Goal: Task Accomplishment & Management: Use online tool/utility

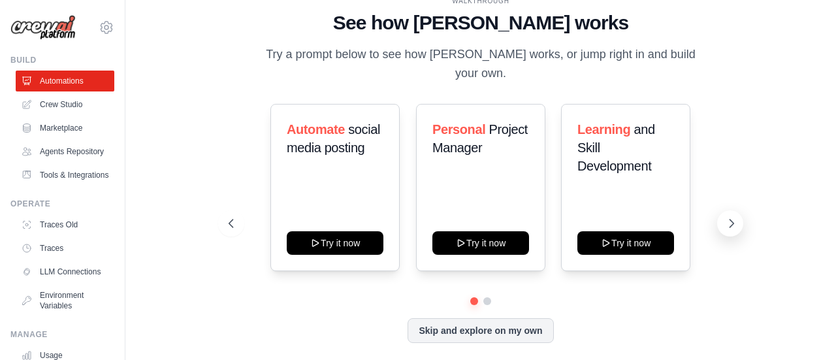
click at [734, 217] on icon at bounding box center [731, 223] width 13 height 13
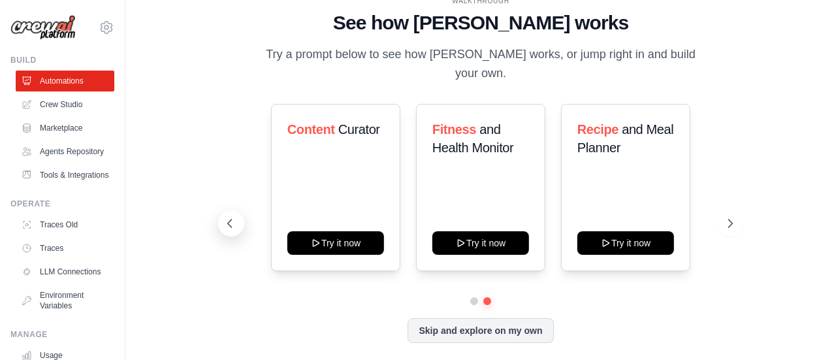
click at [226, 218] on icon at bounding box center [229, 223] width 13 height 13
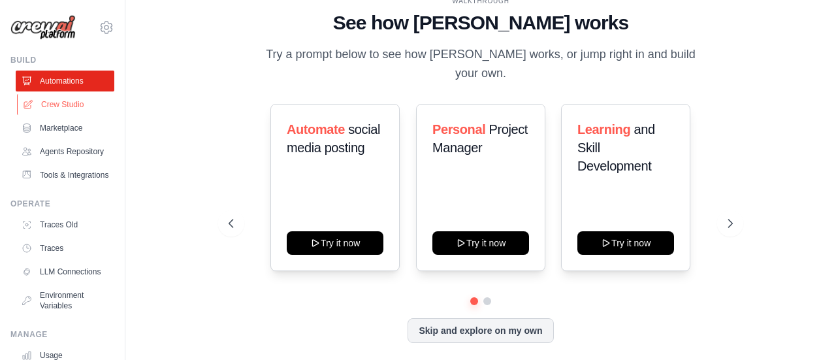
click at [82, 104] on link "Crew Studio" at bounding box center [66, 104] width 99 height 21
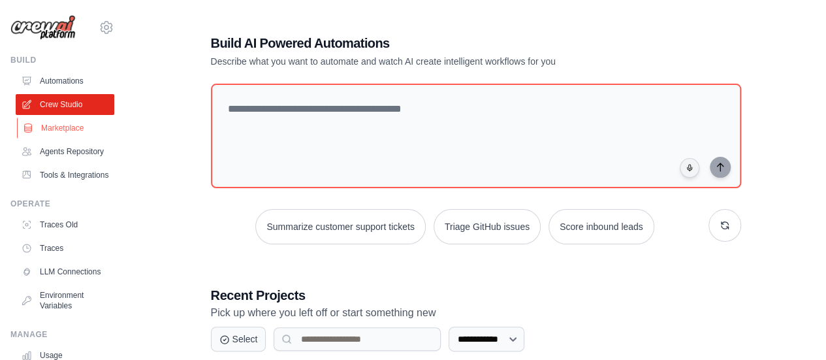
click at [78, 122] on link "Marketplace" at bounding box center [66, 128] width 99 height 21
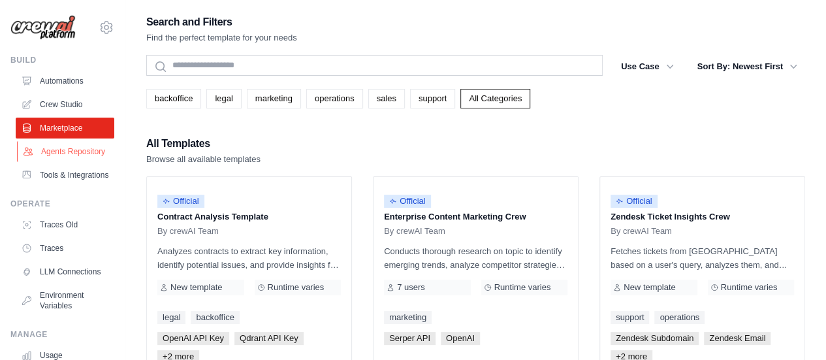
click at [67, 162] on link "Agents Repository" at bounding box center [66, 151] width 99 height 21
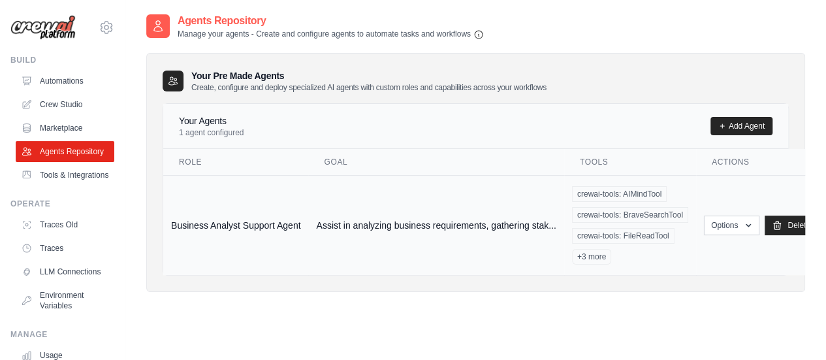
click at [335, 200] on td "Assist in analyzing business requirements, gathering stak..." at bounding box center [435, 225] width 255 height 100
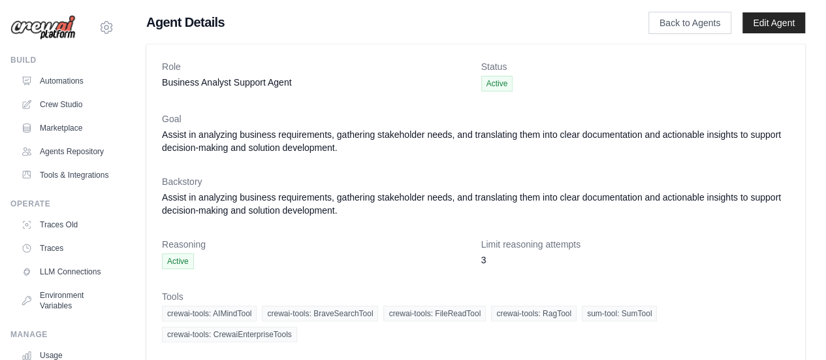
scroll to position [118, 0]
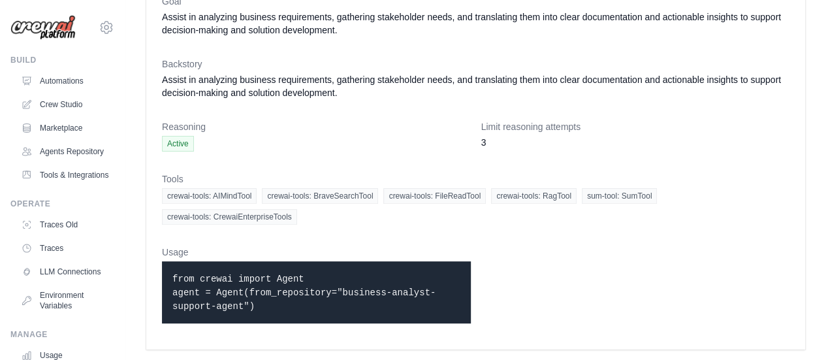
click at [265, 281] on code "from crewai import Agent agent = Agent(from_repository="business-analyst-suppor…" at bounding box center [303, 293] width 263 height 38
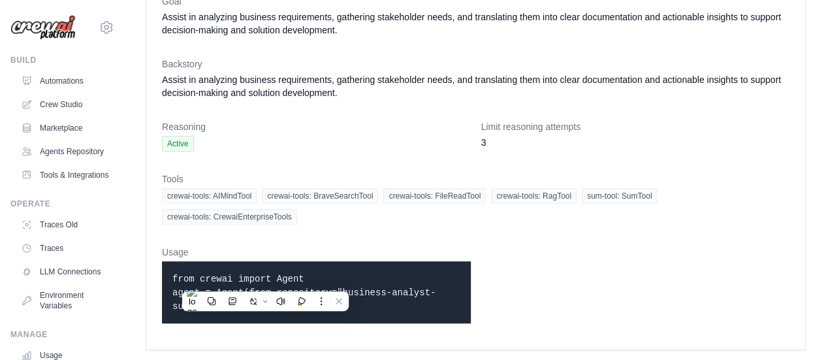
click at [238, 274] on code "from crewai import Agent agent = Agent(from_repository="business-analyst-suppor…" at bounding box center [303, 293] width 263 height 38
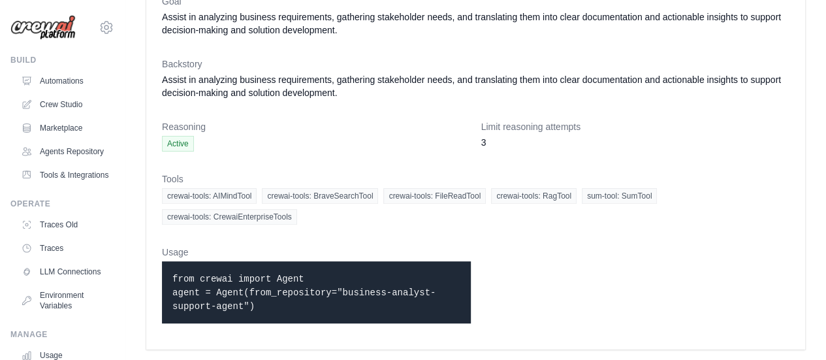
click at [238, 274] on code "from crewai import Agent agent = Agent(from_repository="business-analyst-suppor…" at bounding box center [303, 293] width 263 height 38
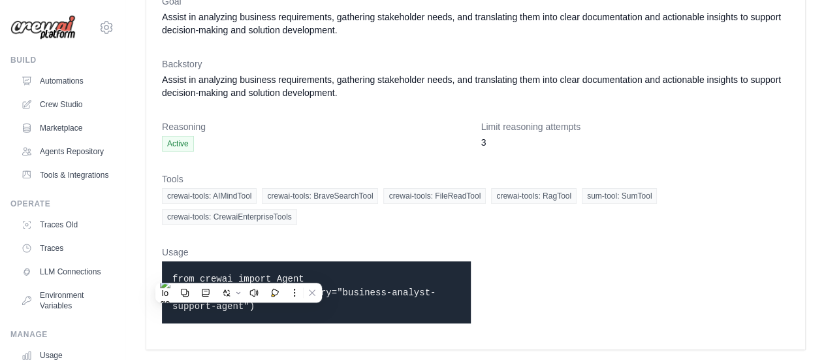
click at [577, 238] on dl "Role Business Analyst Support Agent Status Active Goal Assist in analyzing busi…" at bounding box center [475, 138] width 627 height 391
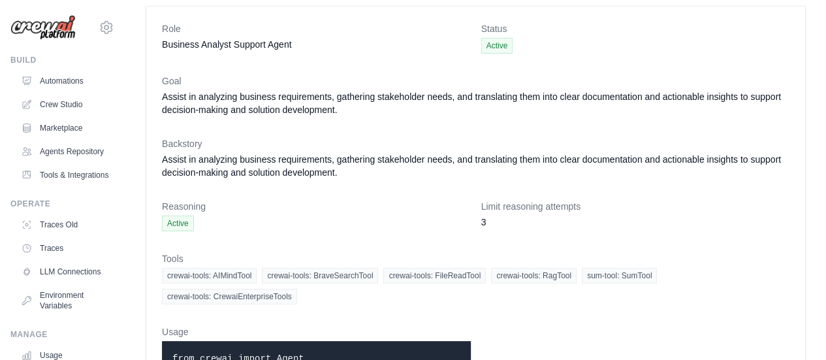
scroll to position [0, 0]
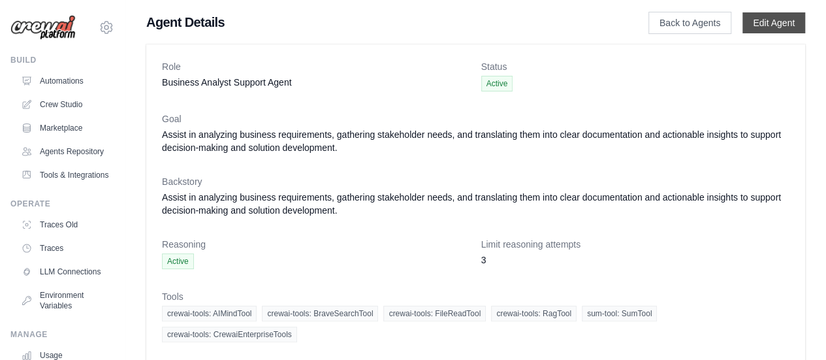
click at [762, 33] on link "Edit Agent" at bounding box center [773, 22] width 63 height 21
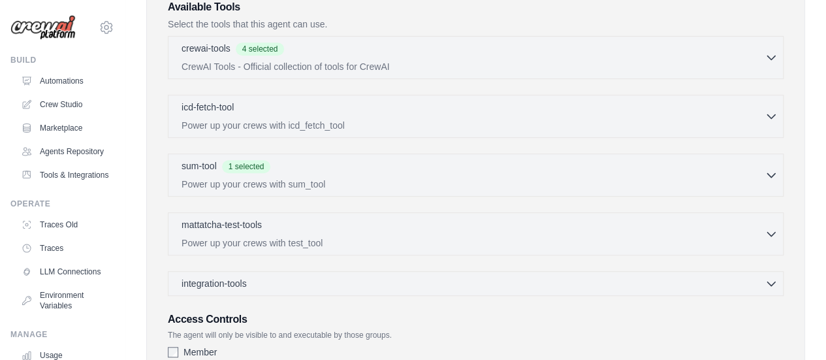
scroll to position [435, 0]
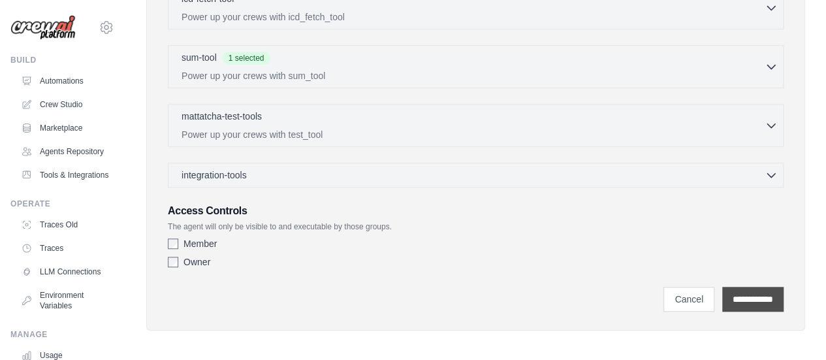
click at [727, 304] on input "**********" at bounding box center [752, 299] width 61 height 25
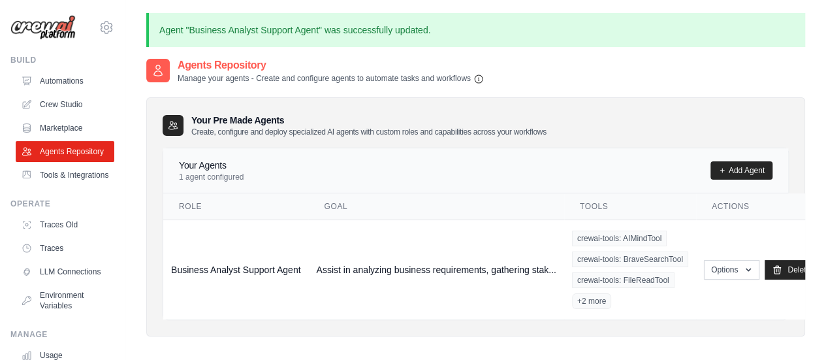
click at [387, 332] on div "Your Pre Made Agents Create, configure and deploy specialized AI agents with cu…" at bounding box center [475, 216] width 659 height 239
click at [47, 177] on link "Tools & Integrations" at bounding box center [66, 175] width 99 height 21
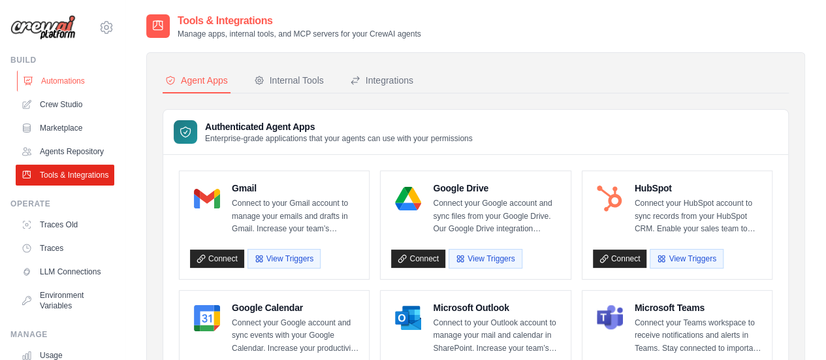
click at [57, 75] on link "Automations" at bounding box center [66, 81] width 99 height 21
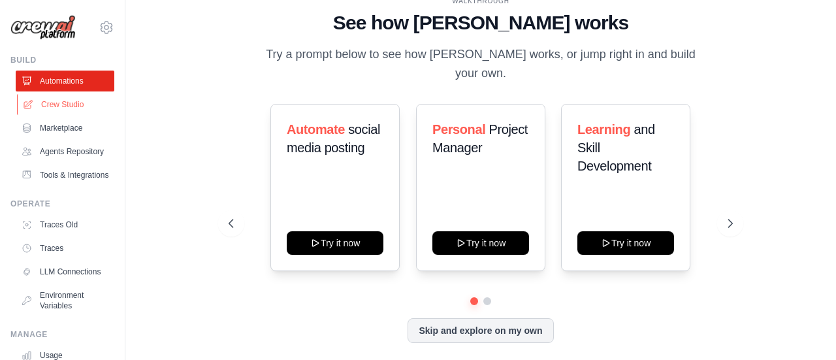
click at [43, 102] on link "Crew Studio" at bounding box center [66, 104] width 99 height 21
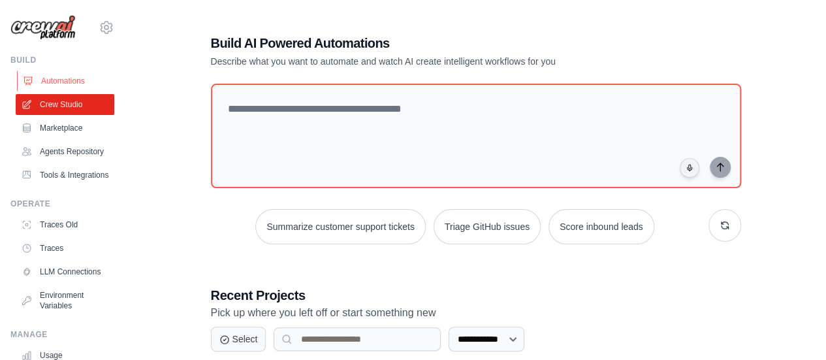
click at [55, 86] on link "Automations" at bounding box center [66, 81] width 99 height 21
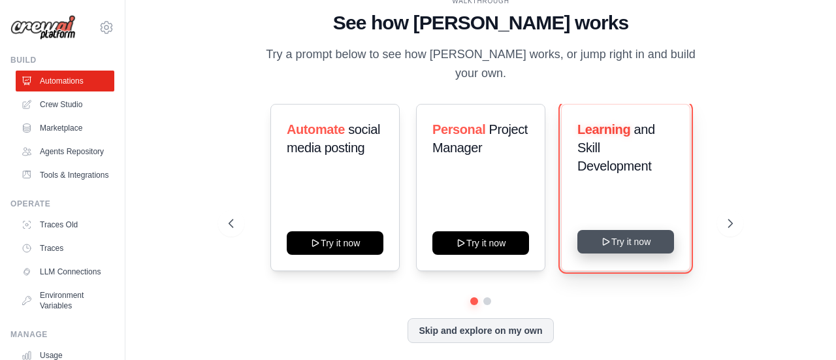
click at [649, 232] on button "Try it now" at bounding box center [625, 242] width 97 height 24
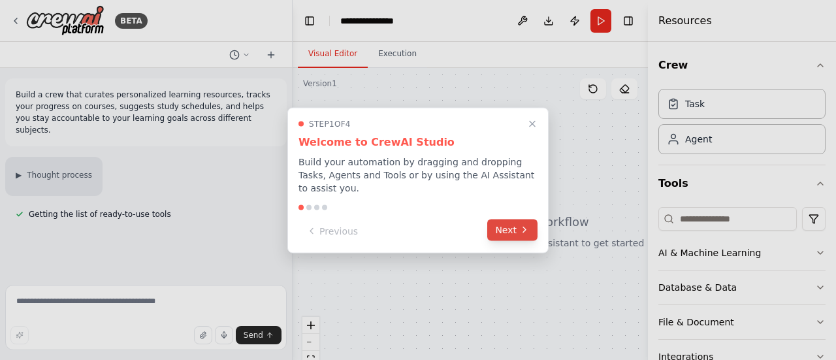
click at [508, 228] on button "Next" at bounding box center [512, 230] width 50 height 22
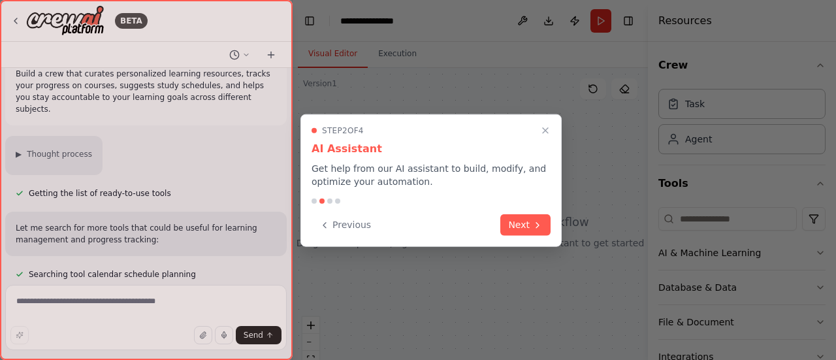
scroll to position [47, 0]
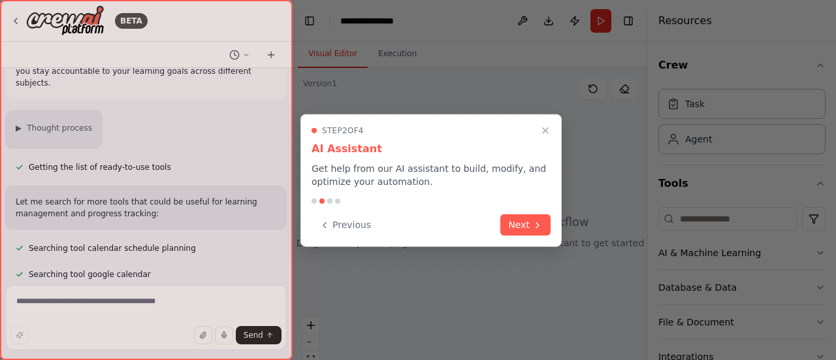
click at [508, 228] on button "Next" at bounding box center [525, 225] width 50 height 22
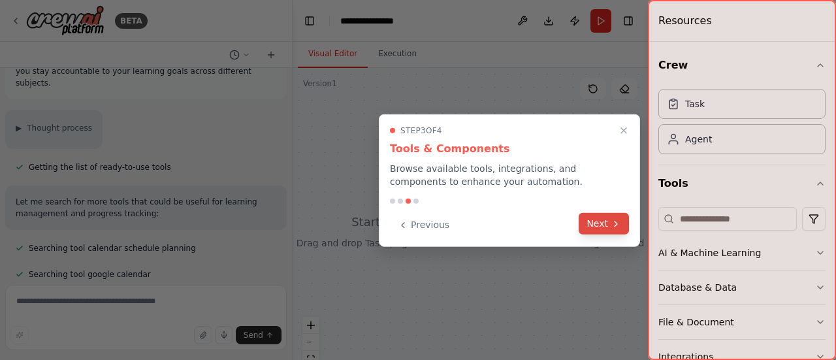
scroll to position [73, 0]
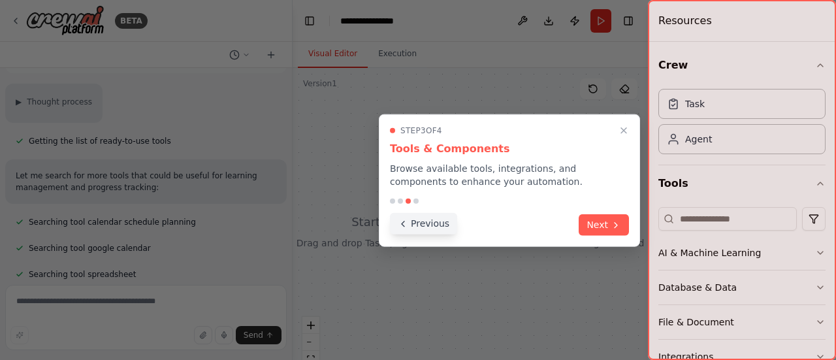
click at [400, 214] on button "Previous" at bounding box center [423, 224] width 67 height 22
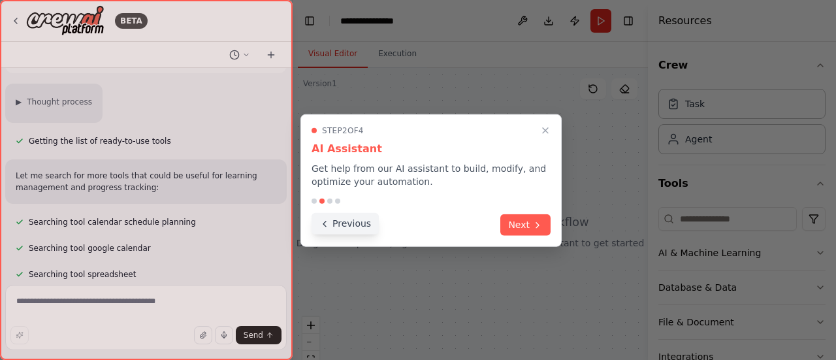
click at [345, 224] on button "Previous" at bounding box center [344, 224] width 67 height 22
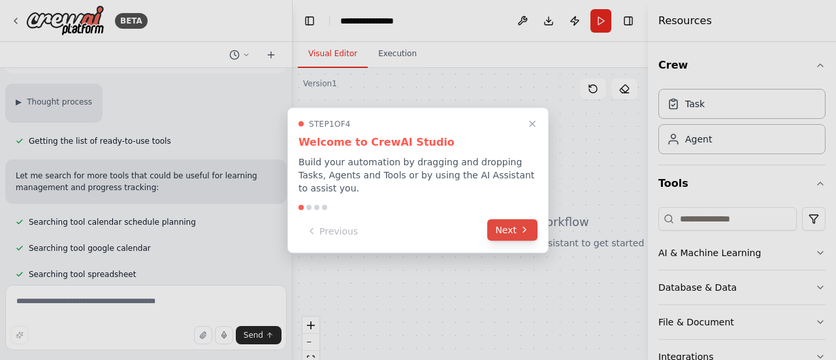
click at [505, 221] on button "Next" at bounding box center [512, 230] width 50 height 22
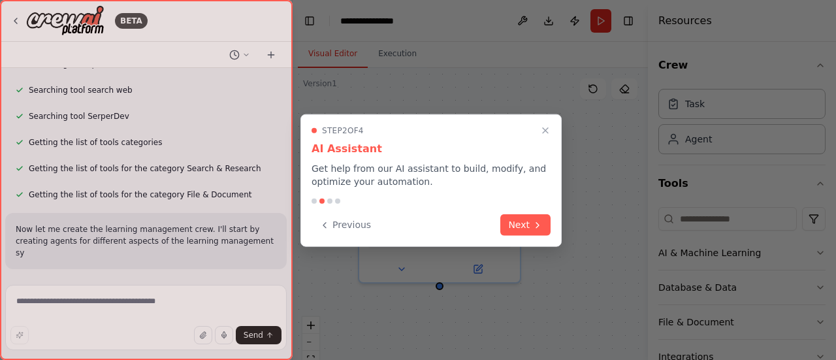
scroll to position [295, 0]
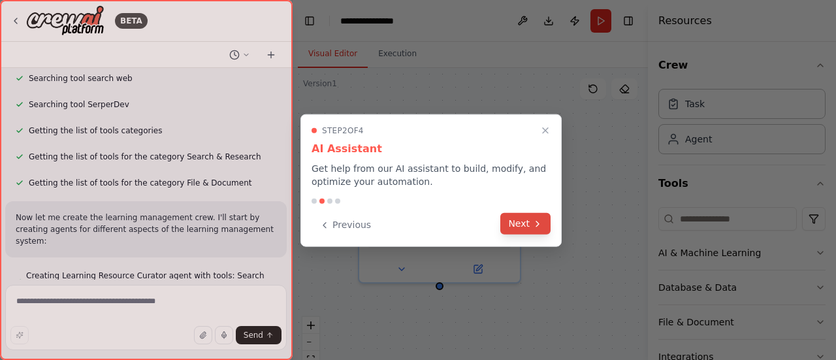
click at [514, 223] on button "Next" at bounding box center [525, 224] width 50 height 22
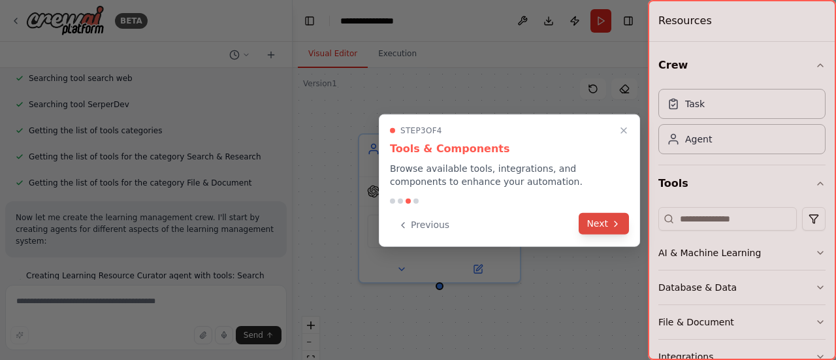
scroll to position [321, 0]
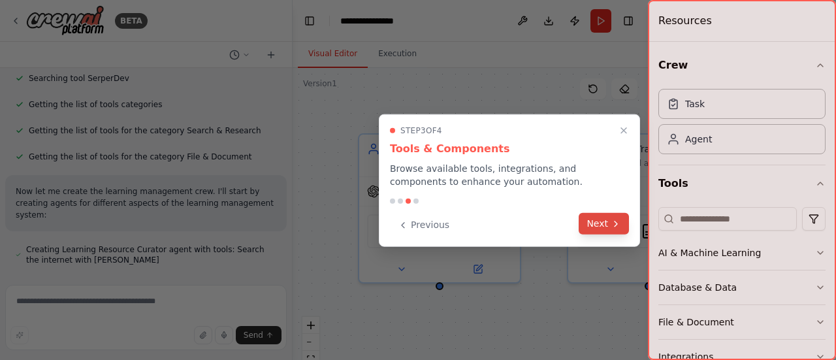
click at [610, 224] on button "Next" at bounding box center [603, 224] width 50 height 22
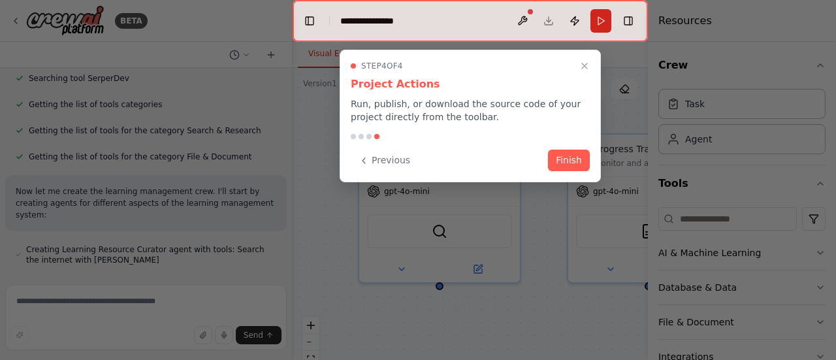
scroll to position [358, 0]
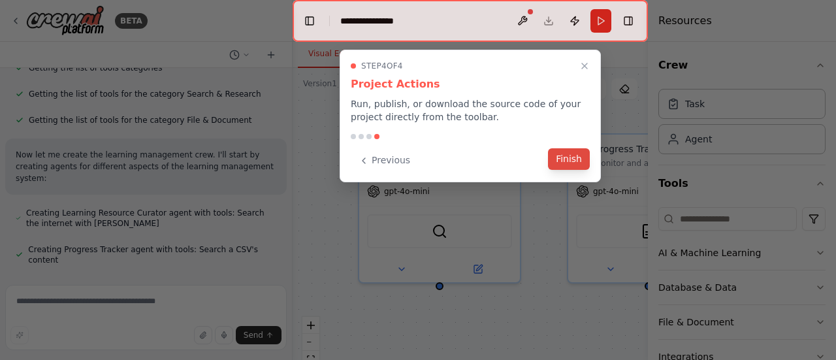
click at [562, 156] on button "Finish" at bounding box center [569, 159] width 42 height 22
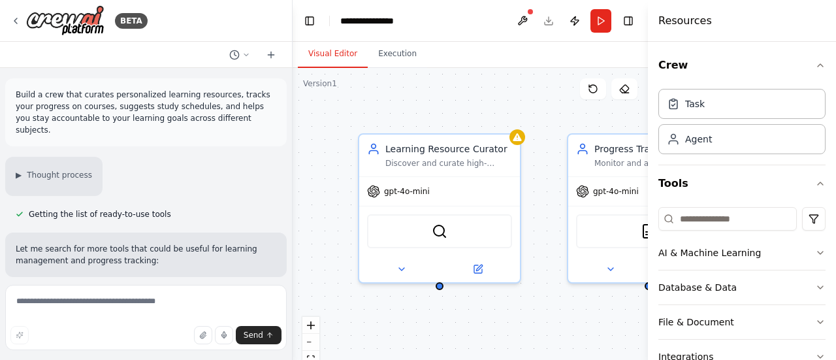
scroll to position [394, 0]
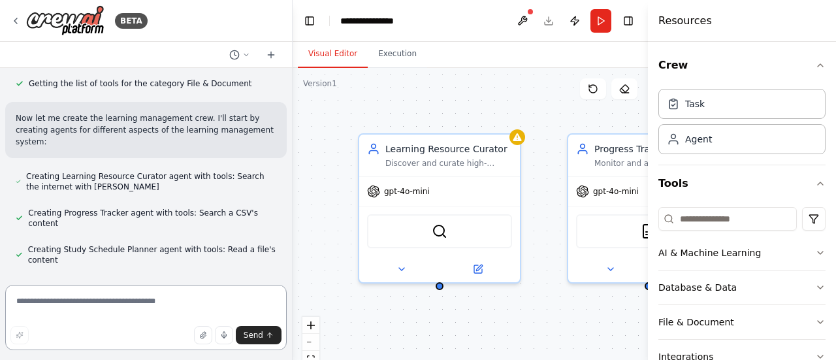
click at [102, 294] on textarea at bounding box center [145, 317] width 281 height 65
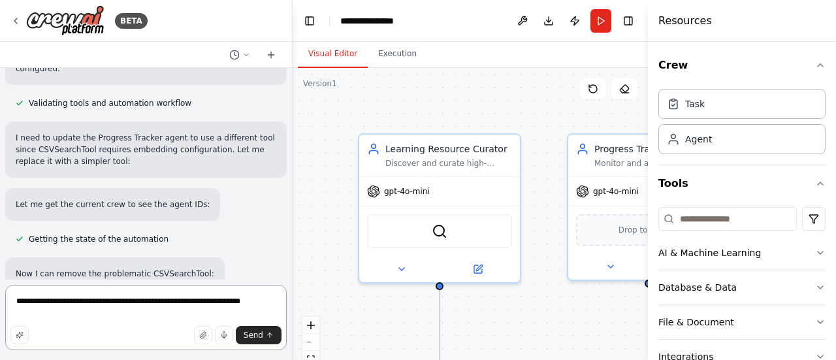
scroll to position [885, 0]
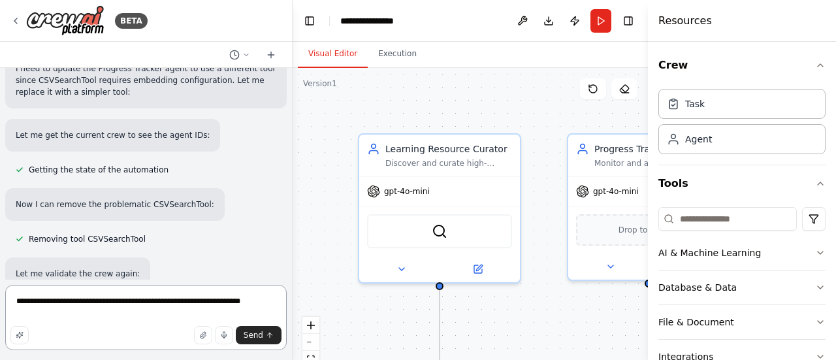
drag, startPoint x: 149, startPoint y: 304, endPoint x: 185, endPoint y: 304, distance: 36.6
click at [185, 304] on textarea "**********" at bounding box center [145, 317] width 281 height 65
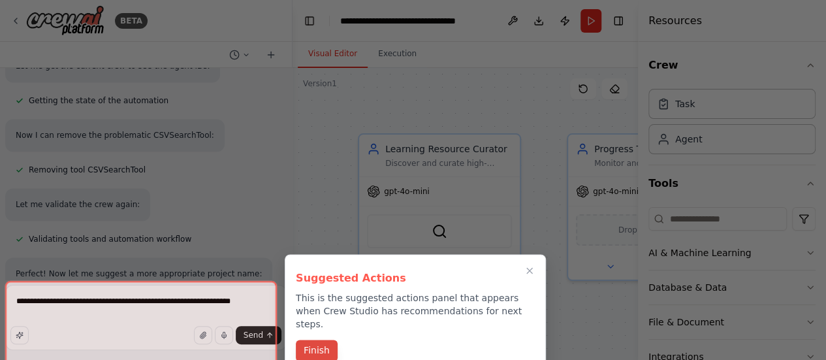
click at [304, 340] on button "Finish" at bounding box center [317, 351] width 42 height 22
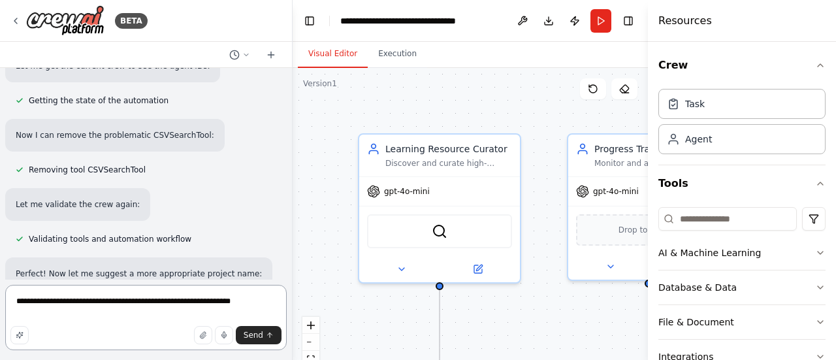
click at [169, 305] on textarea "**********" at bounding box center [145, 317] width 281 height 65
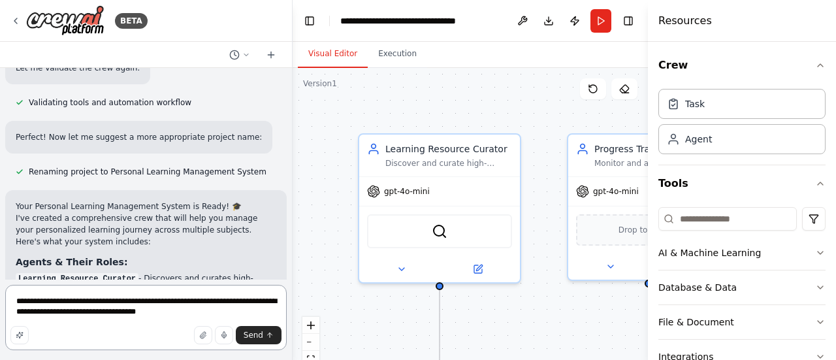
type textarea "**********"
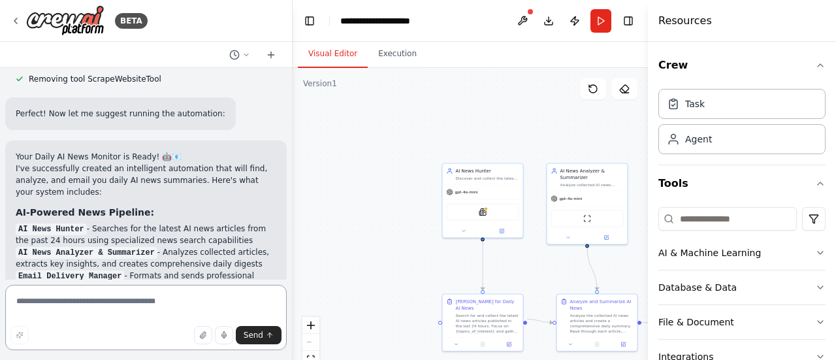
scroll to position [3470, 0]
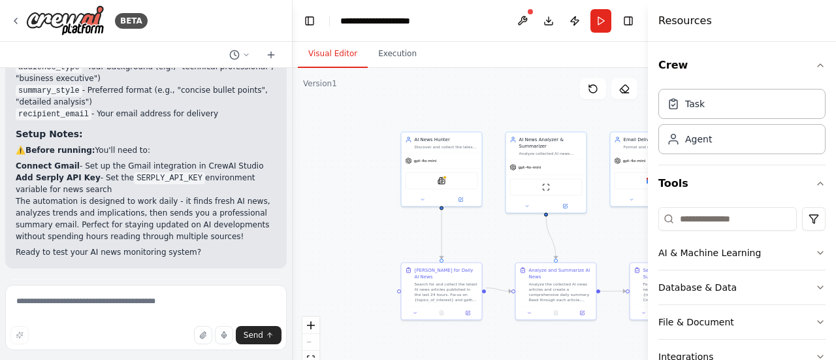
drag, startPoint x: 467, startPoint y: 135, endPoint x: 424, endPoint y: 98, distance: 57.4
click at [424, 98] on div ".deletable-edge-delete-btn { width: 20px; height: 20px; border: 0px solid #ffff…" at bounding box center [470, 231] width 355 height 326
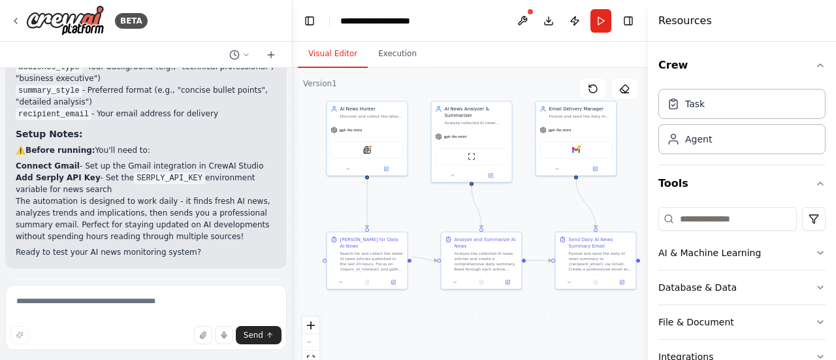
drag, startPoint x: 499, startPoint y: 229, endPoint x: 427, endPoint y: 204, distance: 76.0
click at [427, 204] on div ".deletable-edge-delete-btn { width: 20px; height: 20px; border: 0px solid #ffff…" at bounding box center [470, 231] width 355 height 326
click at [525, 212] on div ".deletable-edge-delete-btn { width: 20px; height: 20px; border: 0px solid #ffff…" at bounding box center [470, 231] width 355 height 326
click at [120, 348] on span "Run Automation" at bounding box center [151, 353] width 63 height 10
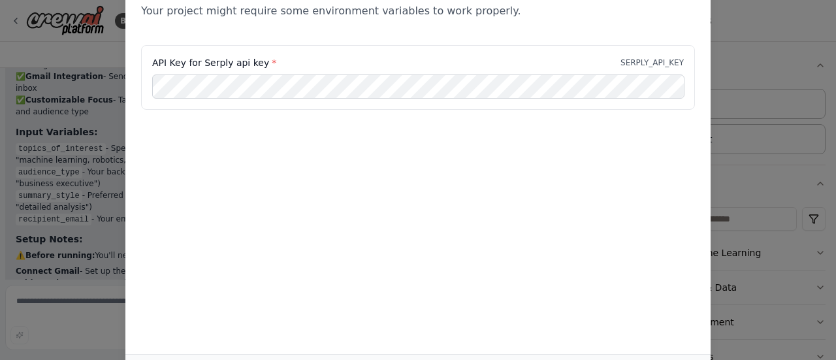
click at [534, 160] on div "API Key for Serply api key * SERPLY_API_KEY" at bounding box center [417, 110] width 585 height 131
click at [385, 36] on div "Environment configuration Your project might require some environment variables…" at bounding box center [417, 3] width 585 height 84
click at [330, 46] on div "API Key for Serply api key * SERPLY_API_KEY" at bounding box center [418, 77] width 554 height 65
click at [206, 60] on label "API Key for Serply api key *" at bounding box center [214, 62] width 124 height 13
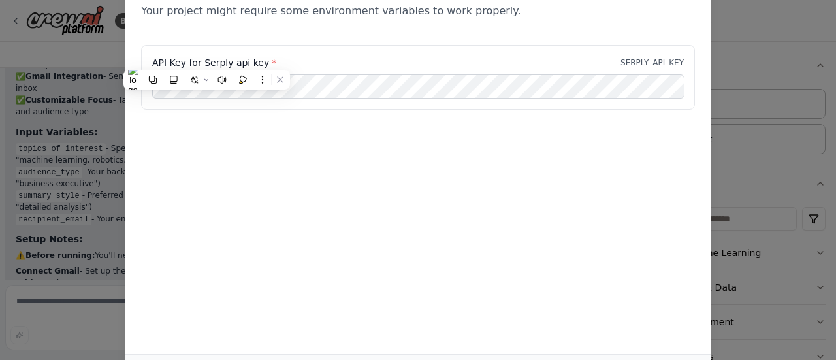
click at [761, 193] on div "Environment configuration Your project might require some environment variables…" at bounding box center [418, 180] width 836 height 360
click at [753, 176] on div "Environment configuration Your project might require some environment variables…" at bounding box center [418, 180] width 836 height 360
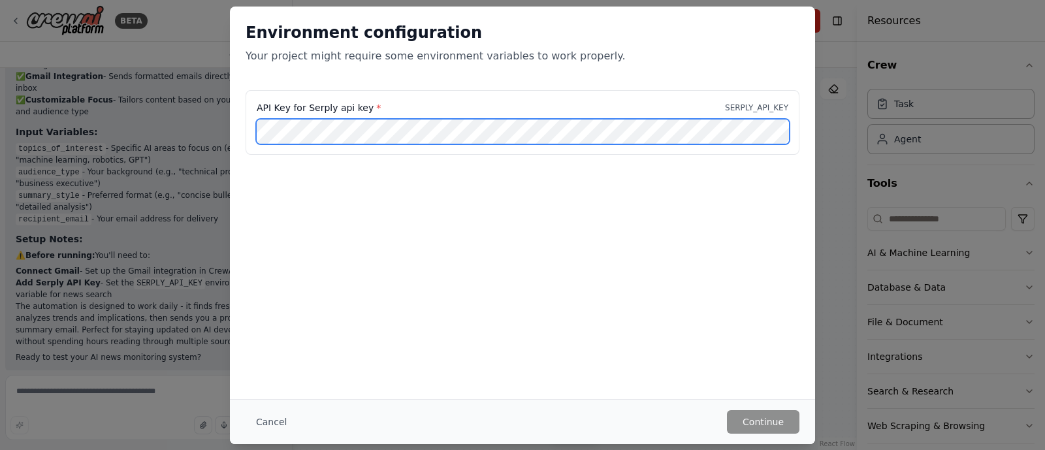
scroll to position [3274, 0]
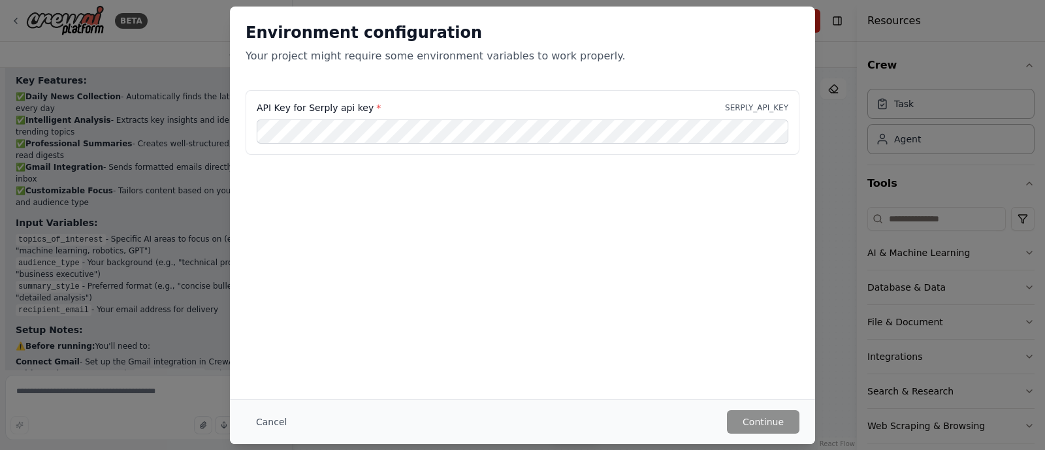
click at [531, 245] on div "Environment configuration Your project might require some environment variables…" at bounding box center [522, 203] width 585 height 392
click at [767, 118] on div "API Key for Serply api key * SERPLY_API_KEY" at bounding box center [522, 122] width 554 height 65
click at [765, 99] on div "API Key for Serply api key * SERPLY_API_KEY" at bounding box center [522, 122] width 554 height 65
click at [736, 108] on p "SERPLY_API_KEY" at bounding box center [756, 108] width 63 height 10
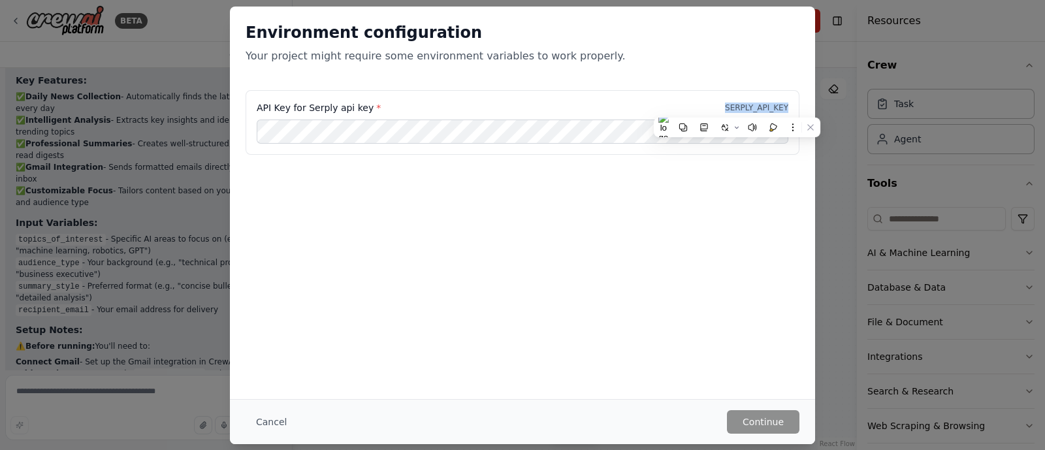
click at [736, 108] on p "SERPLY_API_KEY" at bounding box center [756, 108] width 63 height 10
click at [738, 108] on p "SERPLY_API_KEY" at bounding box center [756, 108] width 63 height 10
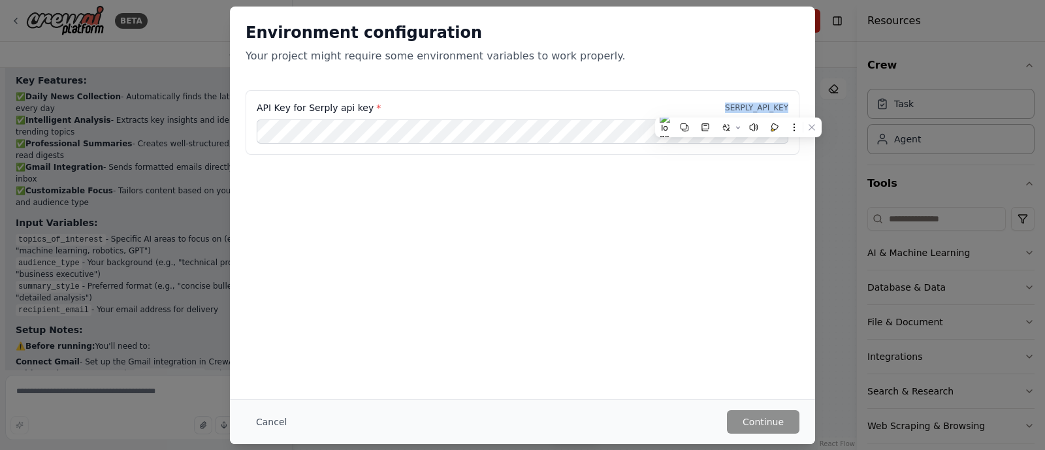
click at [738, 108] on p "SERPLY_API_KEY" at bounding box center [756, 108] width 63 height 10
click at [671, 60] on p "Your project might require some environment variables to work properly." at bounding box center [522, 56] width 554 height 16
click at [745, 108] on p "SERPLY_API_KEY" at bounding box center [756, 108] width 63 height 10
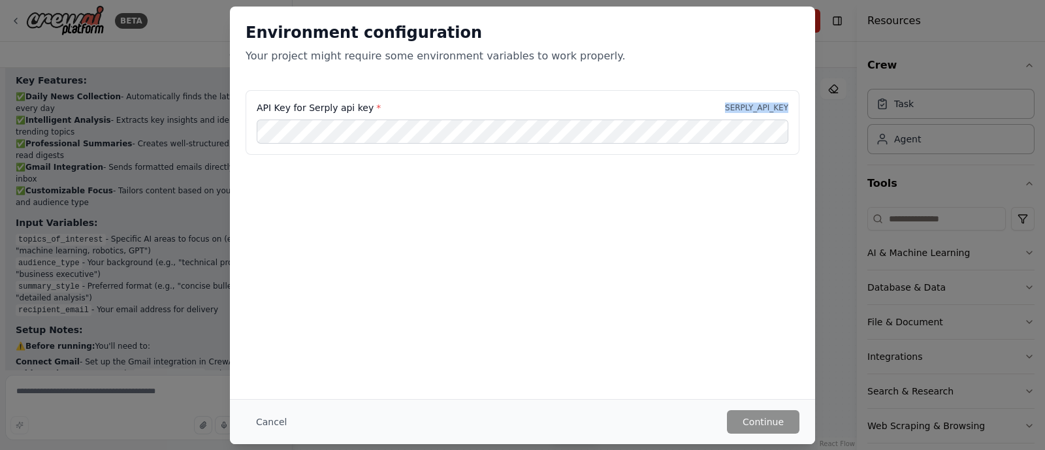
click at [745, 108] on p "SERPLY_API_KEY" at bounding box center [756, 108] width 63 height 10
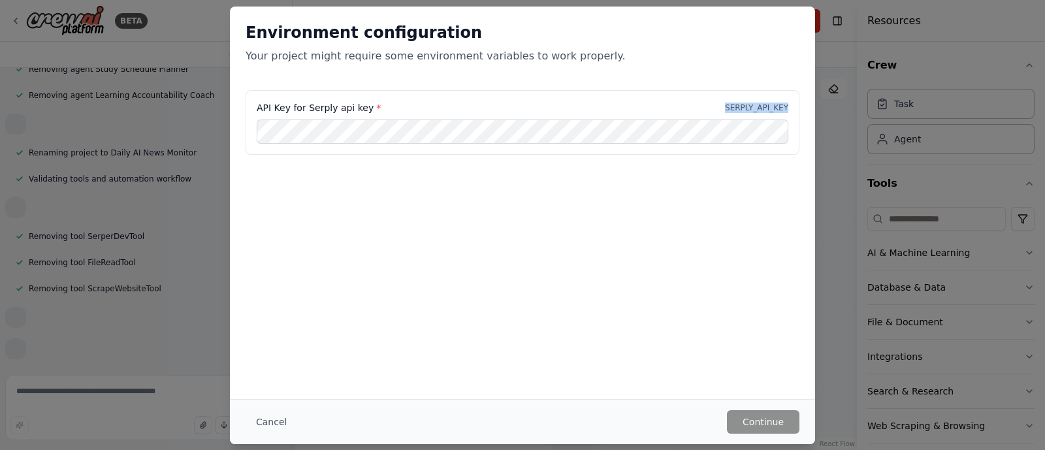
scroll to position [1871, 0]
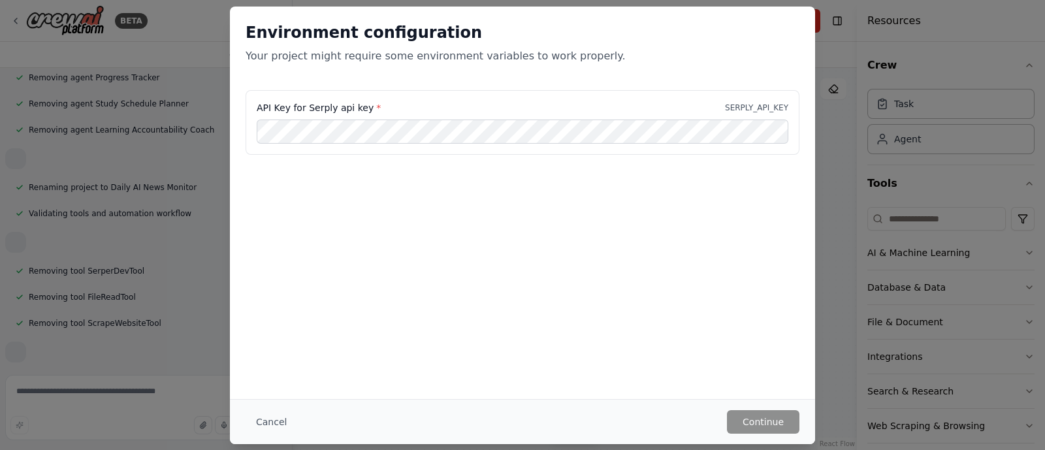
click at [522, 359] on div "Environment configuration Your project might require some environment variables…" at bounding box center [522, 203] width 585 height 392
click at [268, 359] on button "Cancel" at bounding box center [271, 422] width 52 height 24
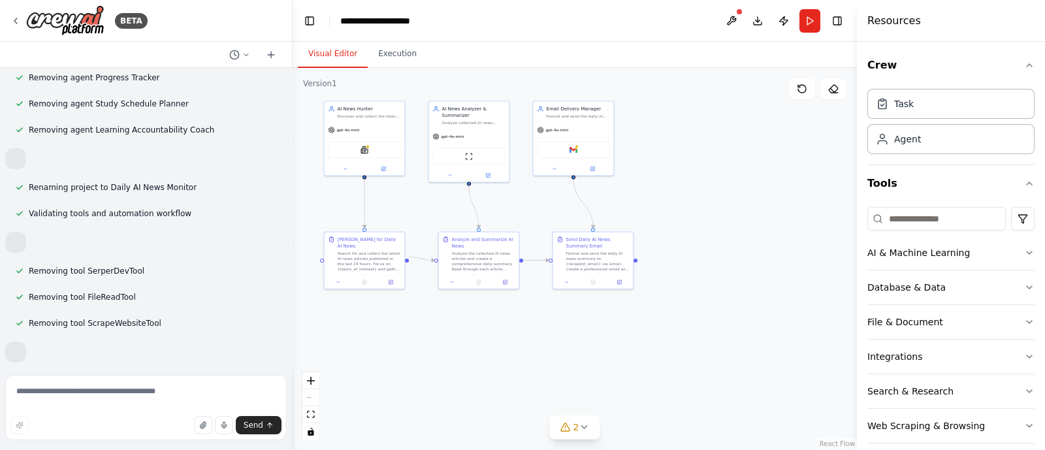
click at [388, 68] on div ".deletable-edge-delete-btn { width: 20px; height: 20px; border: 0px solid #ffff…" at bounding box center [575, 259] width 564 height 382
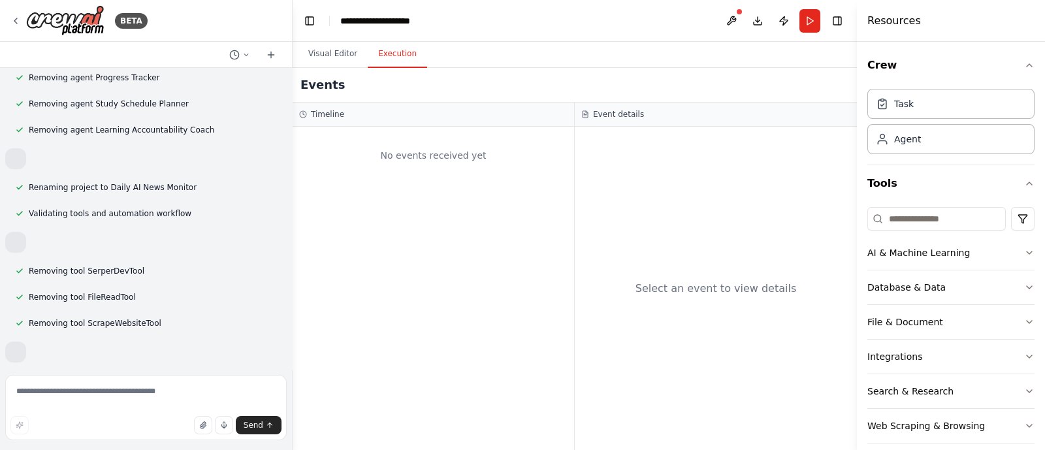
click at [390, 54] on button "Execution" at bounding box center [397, 53] width 59 height 27
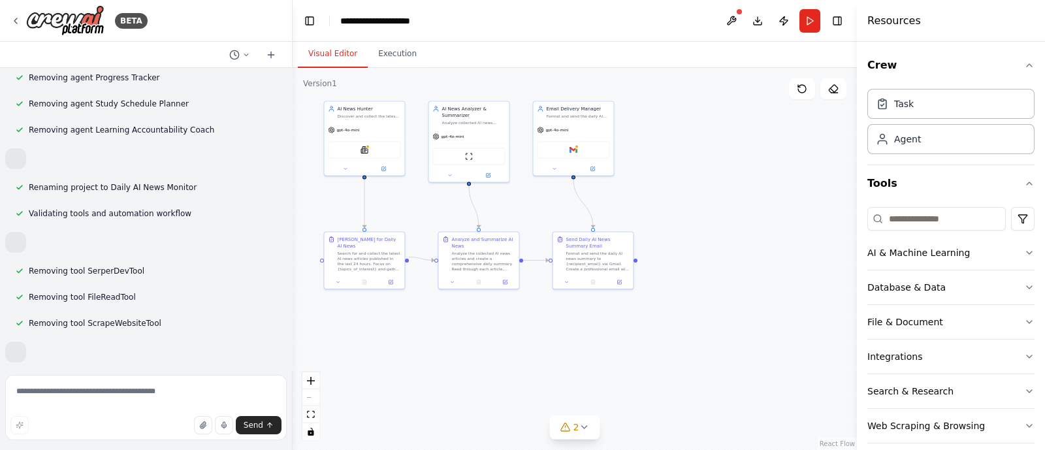
click at [332, 62] on button "Visual Editor" at bounding box center [333, 53] width 70 height 27
click at [385, 259] on div "Search for and collect the latest AI news articles published in the last 24 hou…" at bounding box center [369, 259] width 63 height 21
click at [373, 145] on div "SerplyNewsSearchTool" at bounding box center [364, 148] width 72 height 17
click at [370, 121] on div "gpt-4o-mini" at bounding box center [365, 128] width 80 height 14
click at [16, 22] on icon at bounding box center [15, 20] width 3 height 5
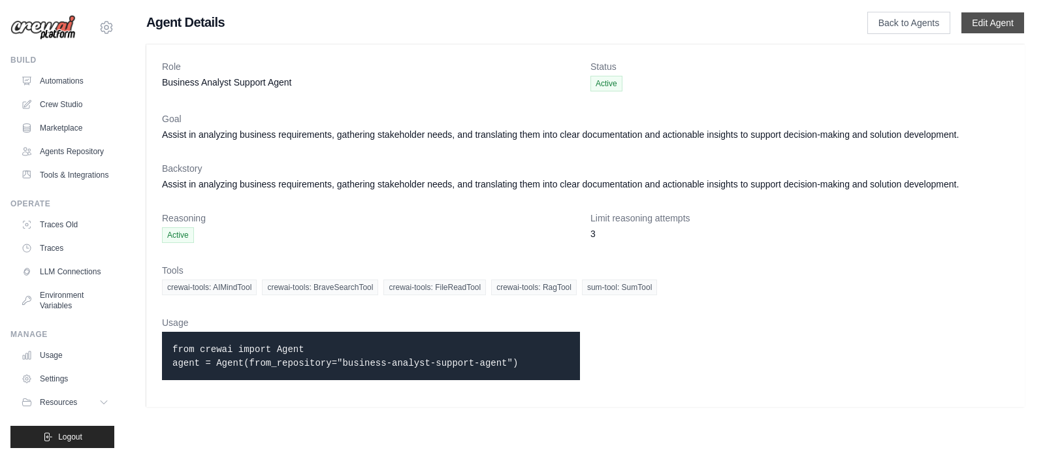
click at [1002, 22] on link "Edit Agent" at bounding box center [992, 22] width 63 height 21
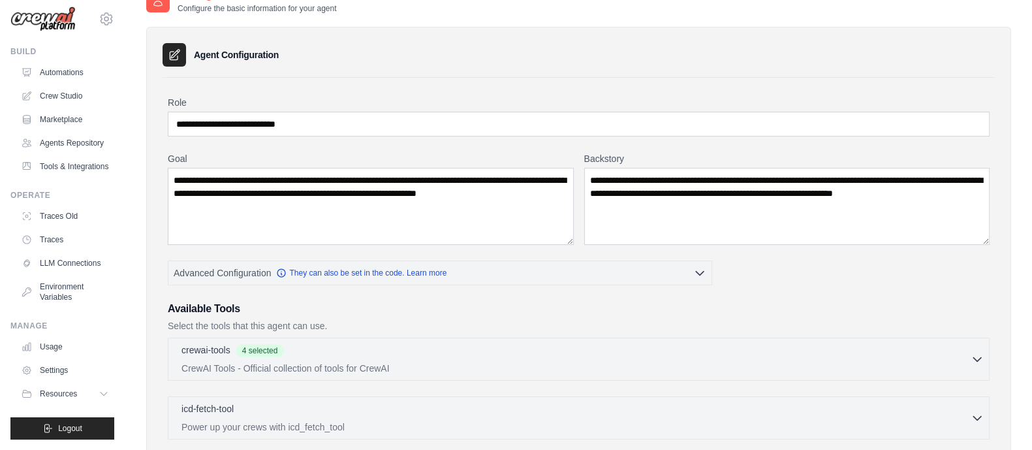
scroll to position [29, 0]
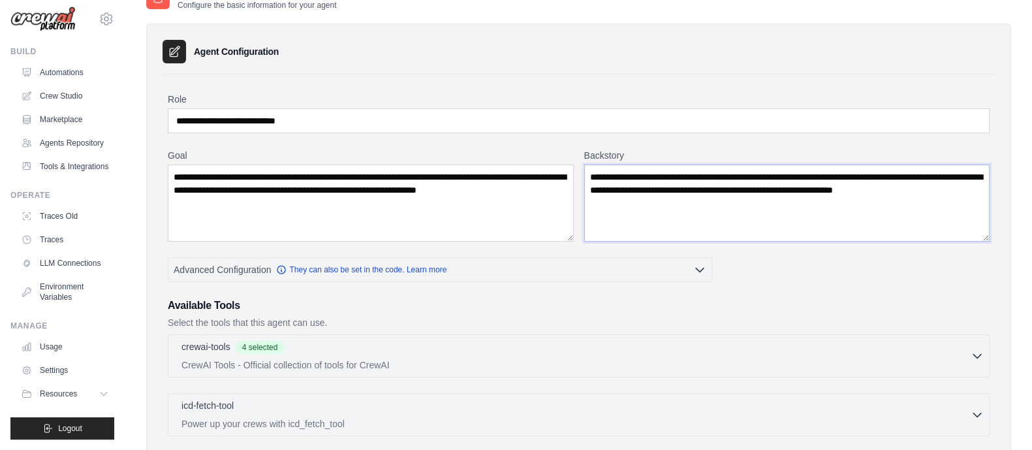
click at [746, 202] on textarea "**********" at bounding box center [787, 203] width 406 height 77
click at [819, 256] on div "**********" at bounding box center [579, 387] width 822 height 588
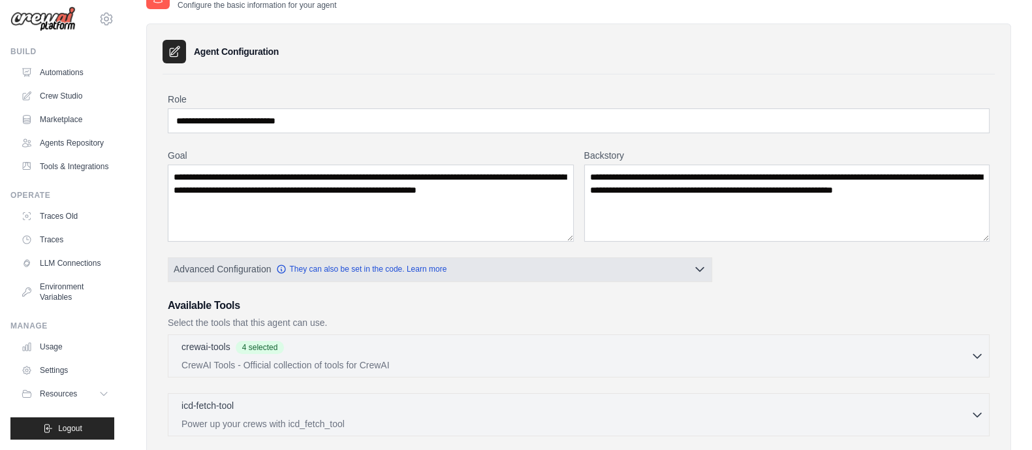
click at [706, 263] on icon "button" at bounding box center [699, 268] width 13 height 13
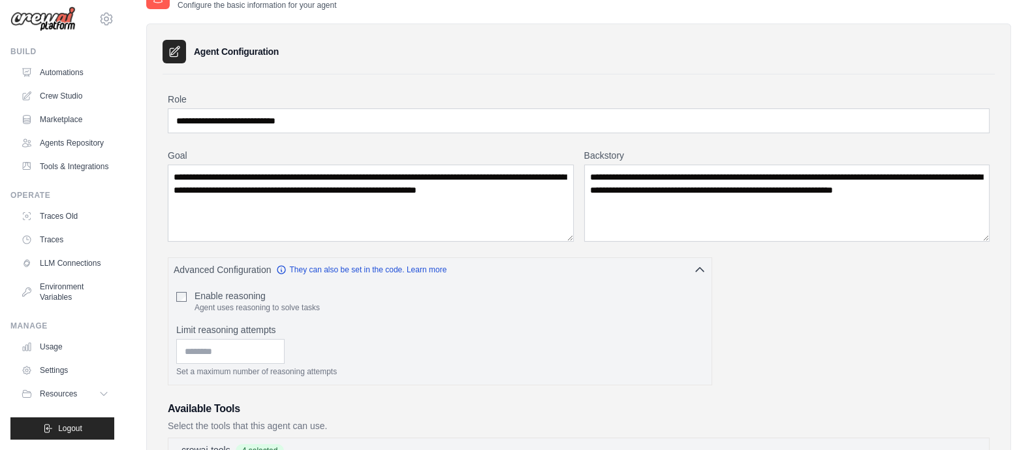
click at [776, 269] on div "**********" at bounding box center [579, 438] width 822 height 691
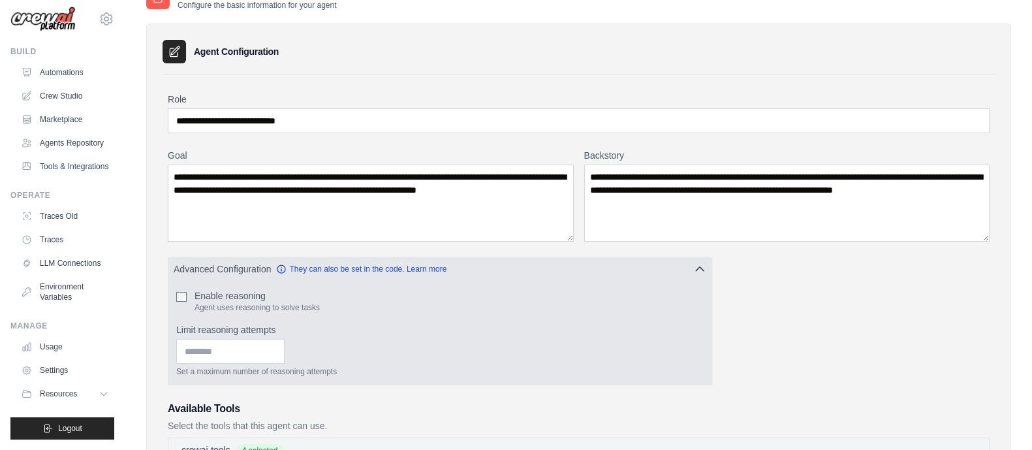
click at [699, 268] on icon "button" at bounding box center [699, 268] width 13 height 13
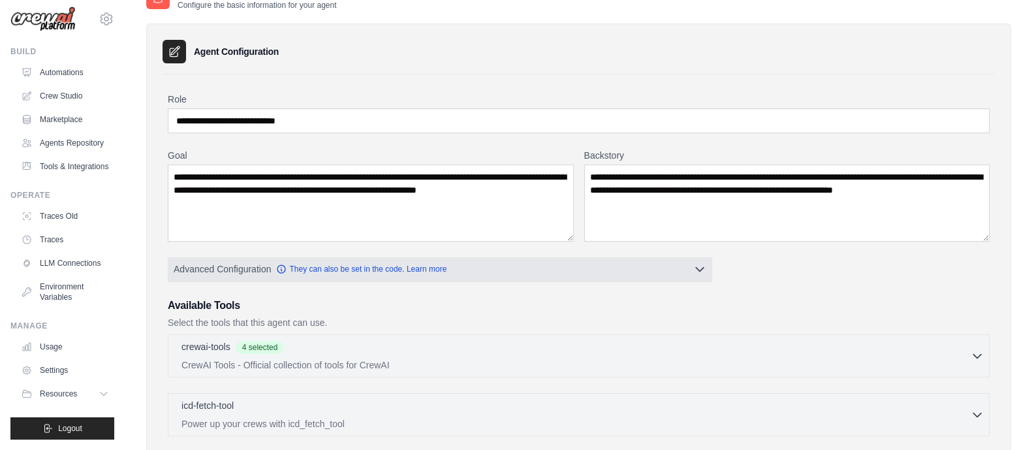
click at [699, 271] on icon "button" at bounding box center [699, 268] width 13 height 13
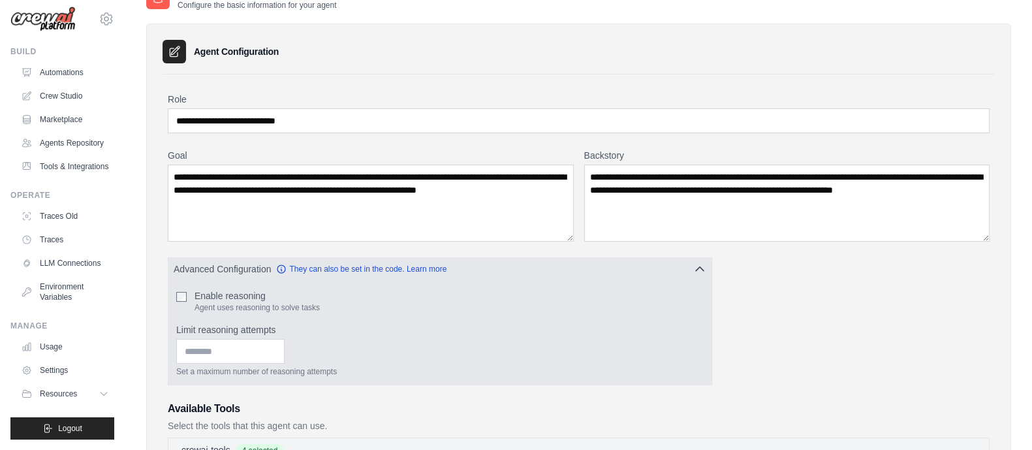
click at [704, 267] on icon "button" at bounding box center [699, 268] width 13 height 13
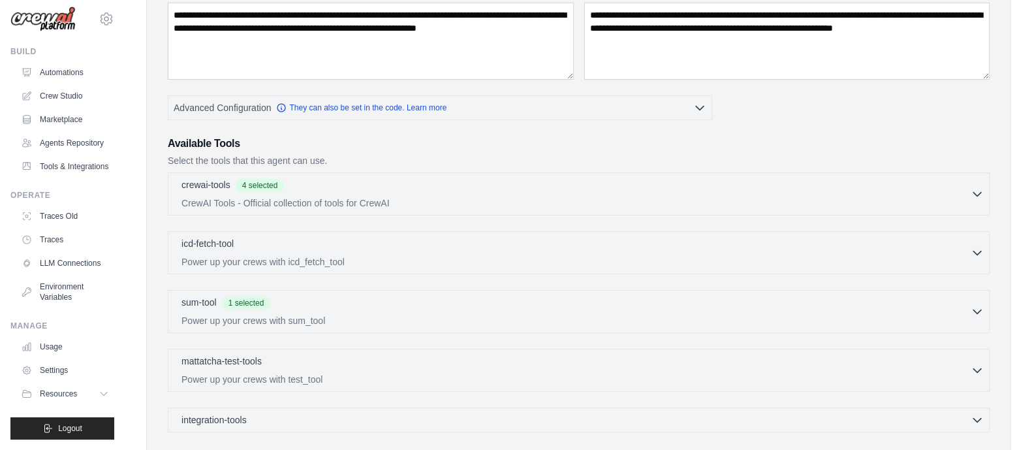
scroll to position [197, 0]
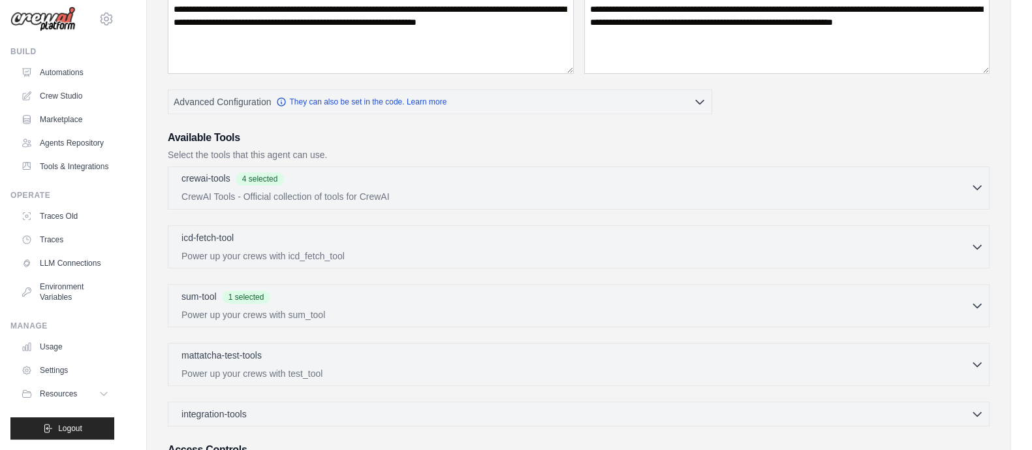
click at [979, 191] on icon "button" at bounding box center [977, 187] width 13 height 13
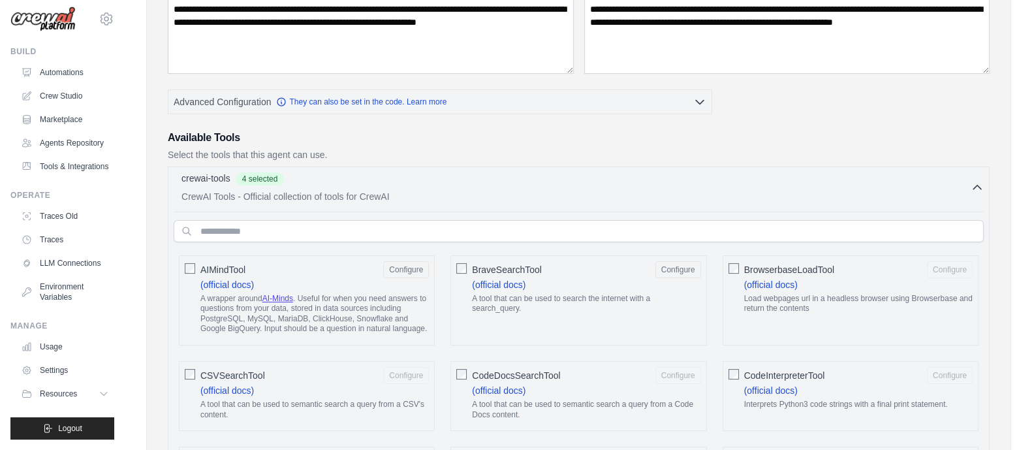
click at [979, 191] on icon "button" at bounding box center [977, 187] width 13 height 13
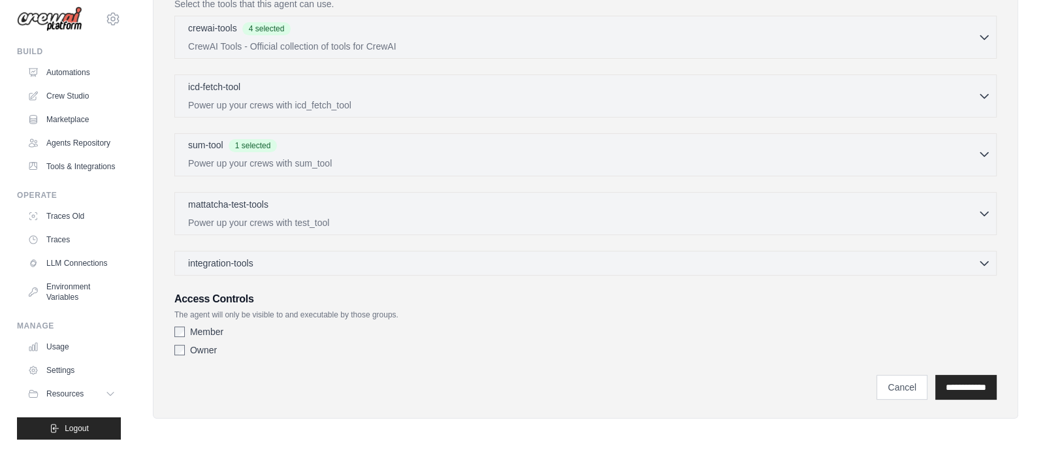
scroll to position [0, 0]
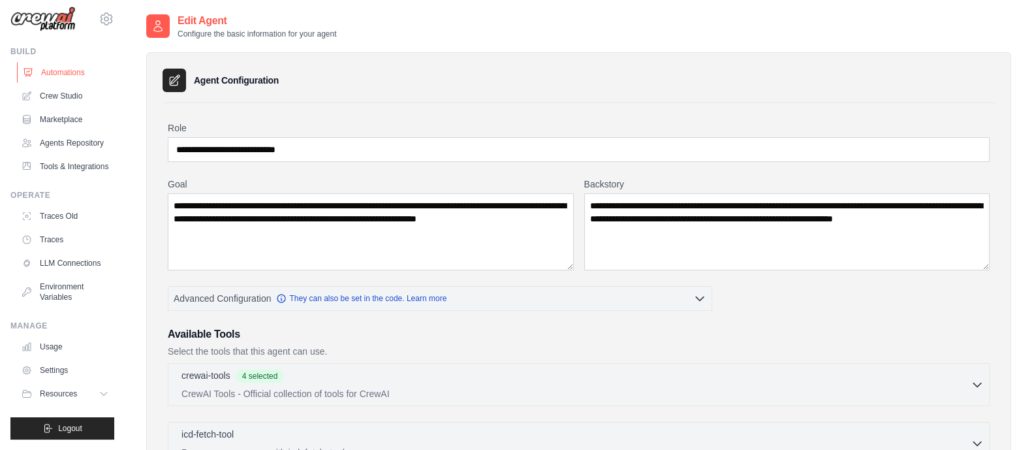
click at [60, 62] on link "Automations" at bounding box center [66, 72] width 99 height 21
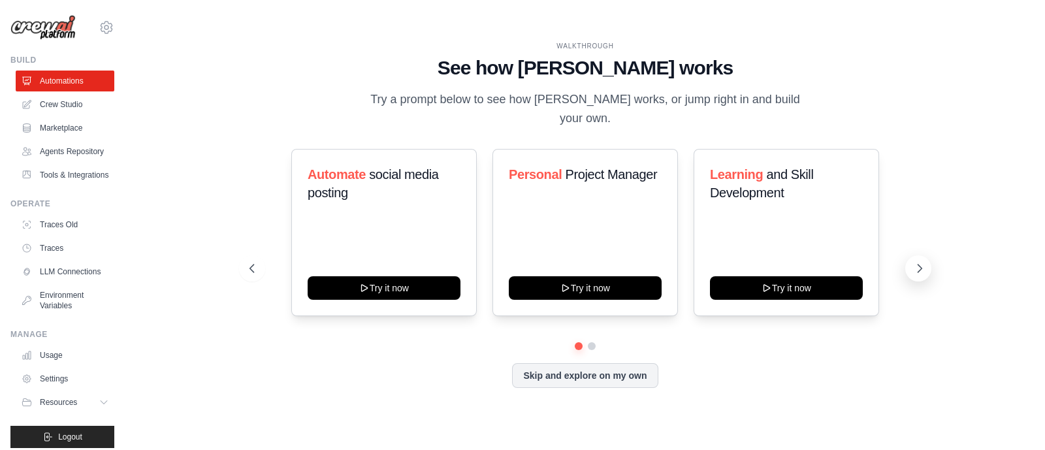
click at [916, 262] on icon at bounding box center [919, 268] width 13 height 13
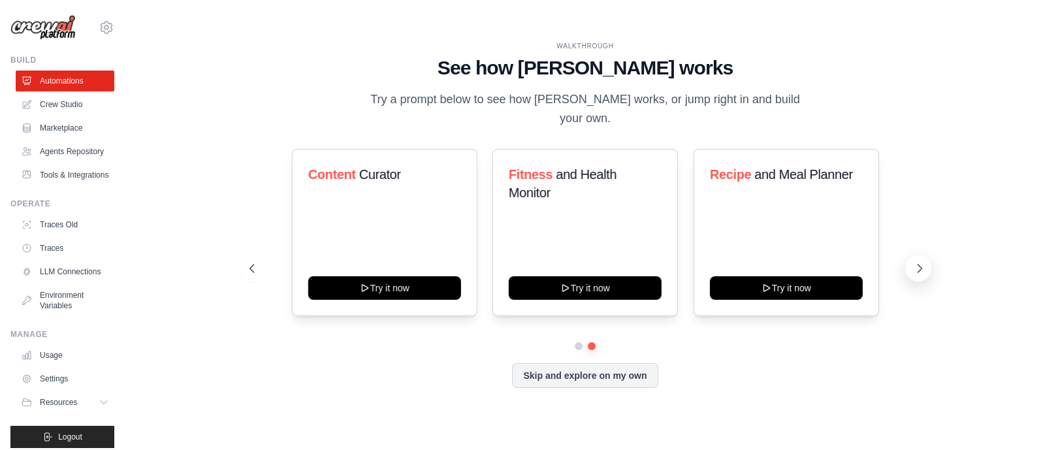
click at [914, 262] on icon at bounding box center [919, 268] width 13 height 13
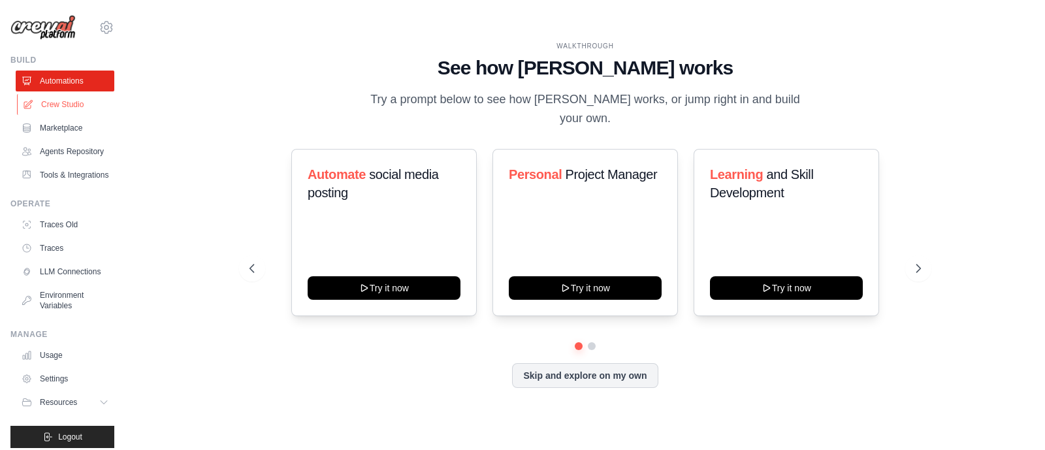
click at [80, 113] on link "Crew Studio" at bounding box center [66, 104] width 99 height 21
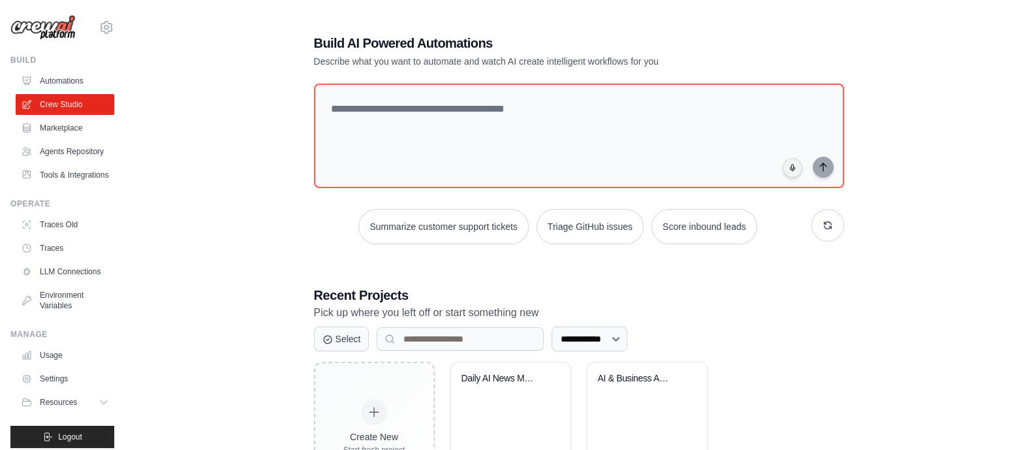
scroll to position [75, 0]
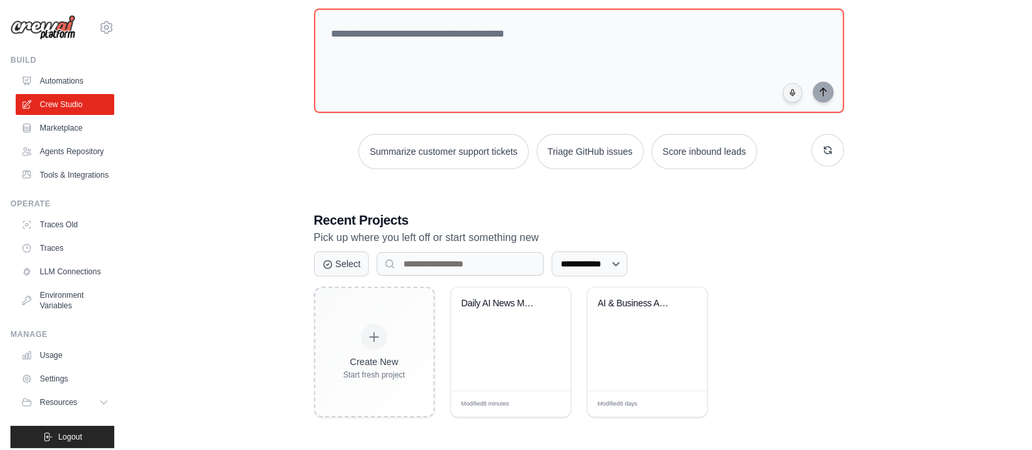
click at [275, 262] on div "**********" at bounding box center [578, 188] width 865 height 500
click at [509, 323] on div "Daily AI News Monitor" at bounding box center [511, 313] width 99 height 30
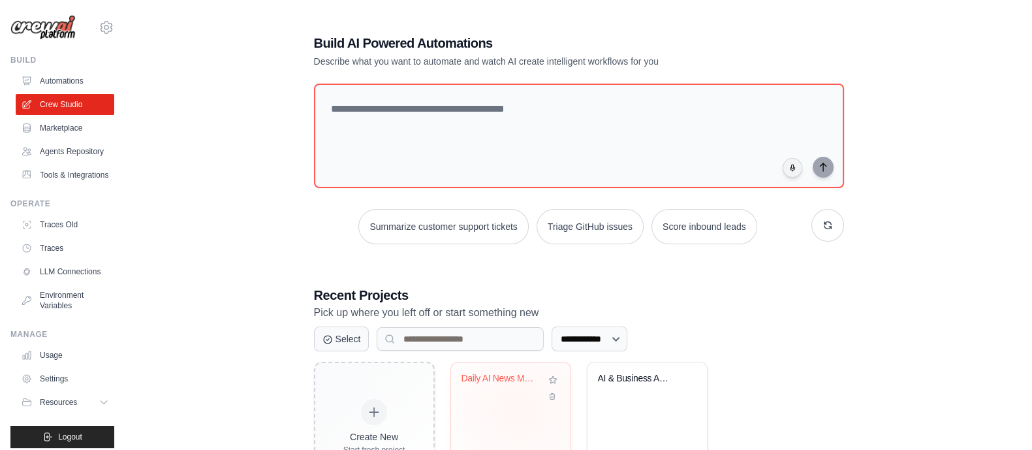
scroll to position [75, 0]
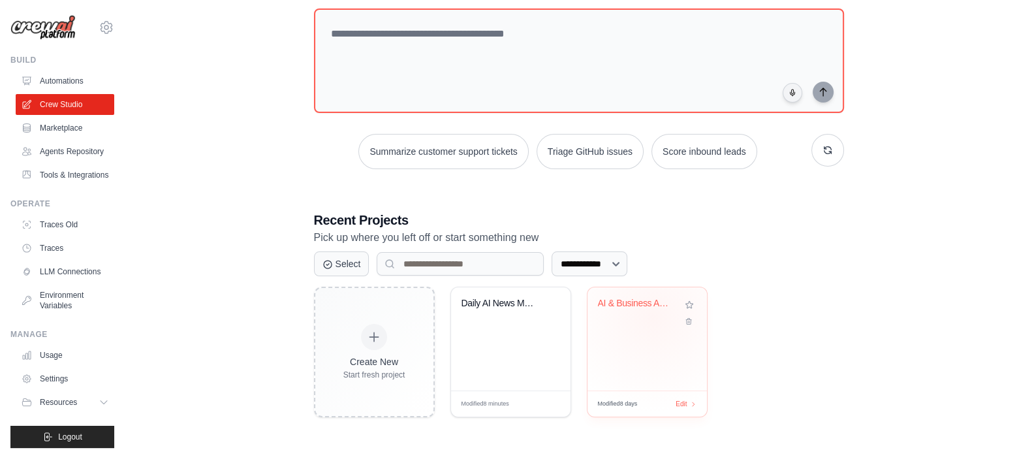
click at [652, 315] on div "AI & Business Analyst News Email Au..." at bounding box center [647, 313] width 99 height 30
click at [513, 357] on div "Daily AI News Monitor" at bounding box center [510, 338] width 119 height 103
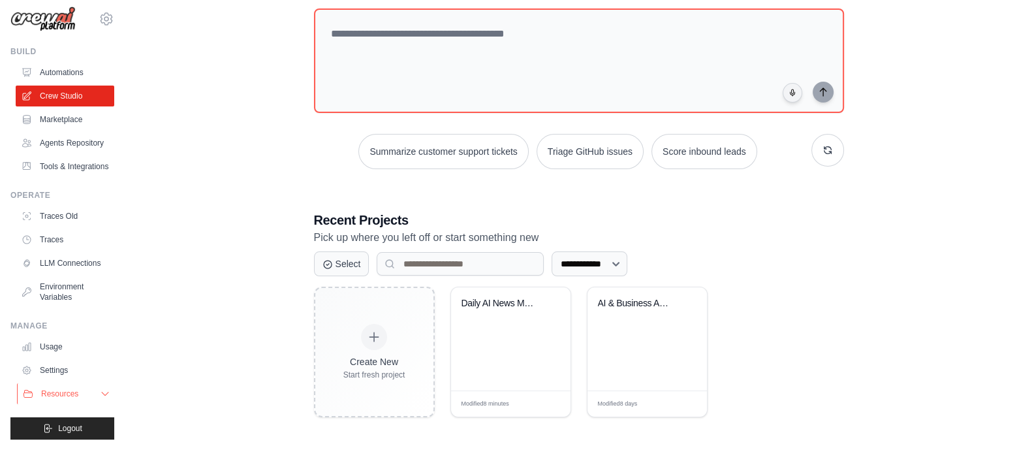
click at [61, 390] on span "Resources" at bounding box center [59, 393] width 37 height 10
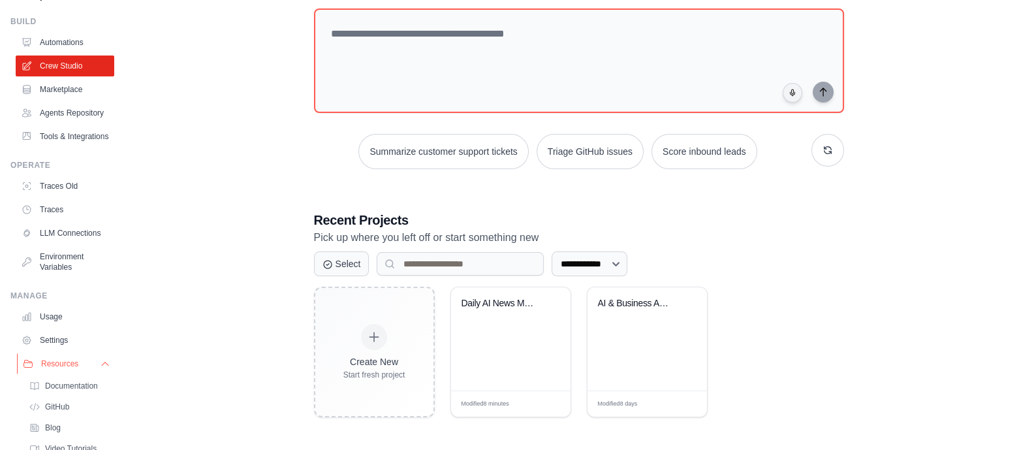
scroll to position [123, 0]
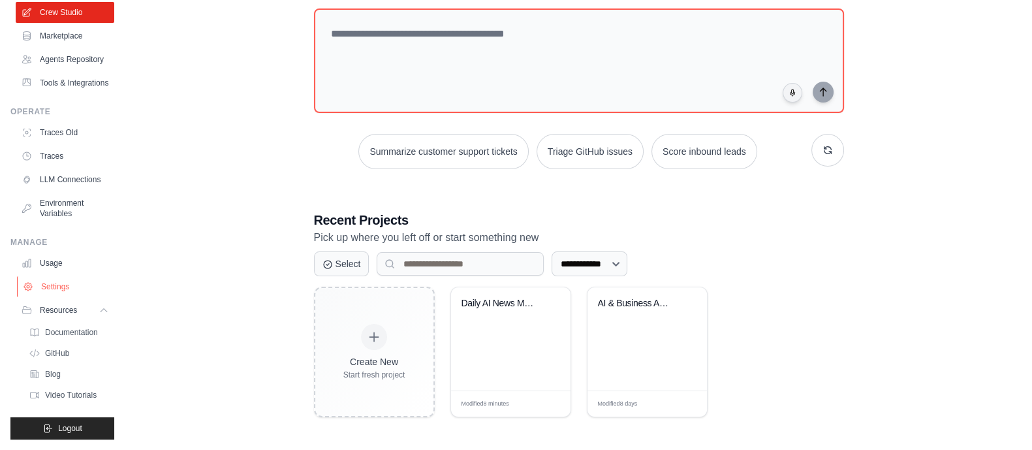
click at [67, 285] on link "Settings" at bounding box center [66, 286] width 99 height 21
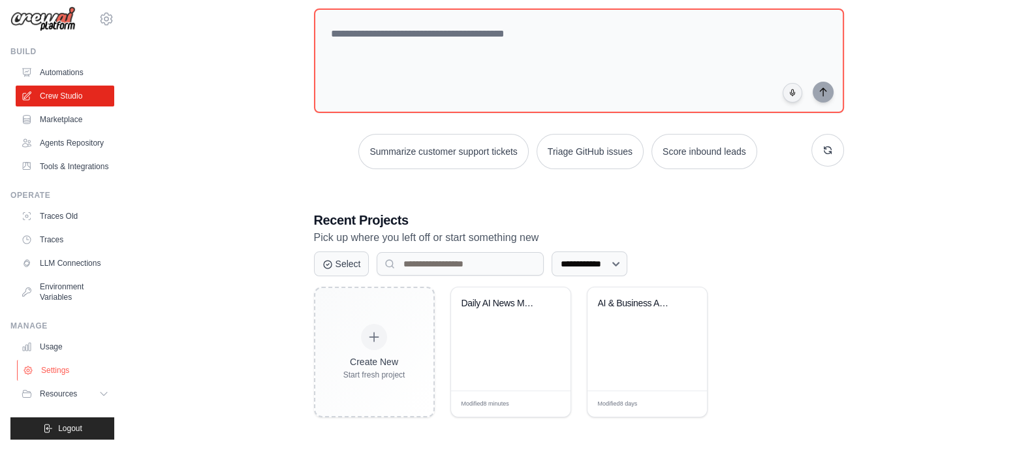
scroll to position [39, 0]
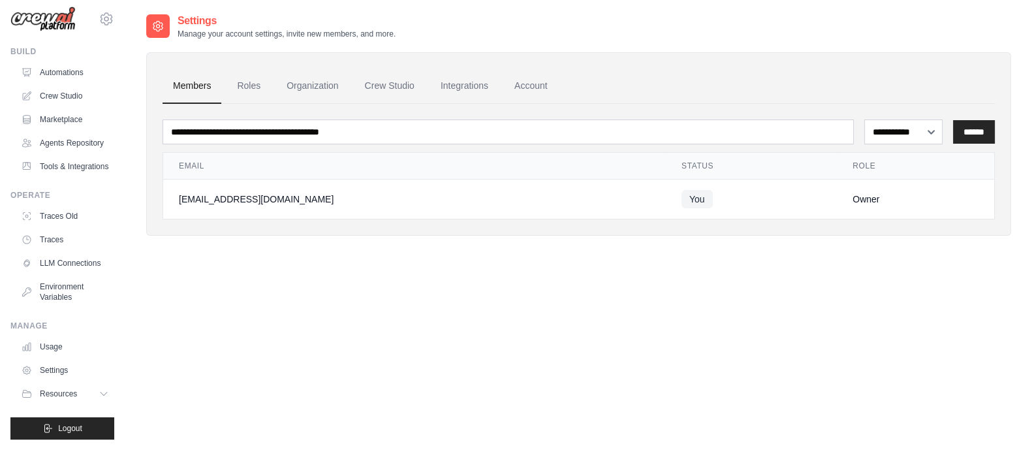
scroll to position [26, 0]
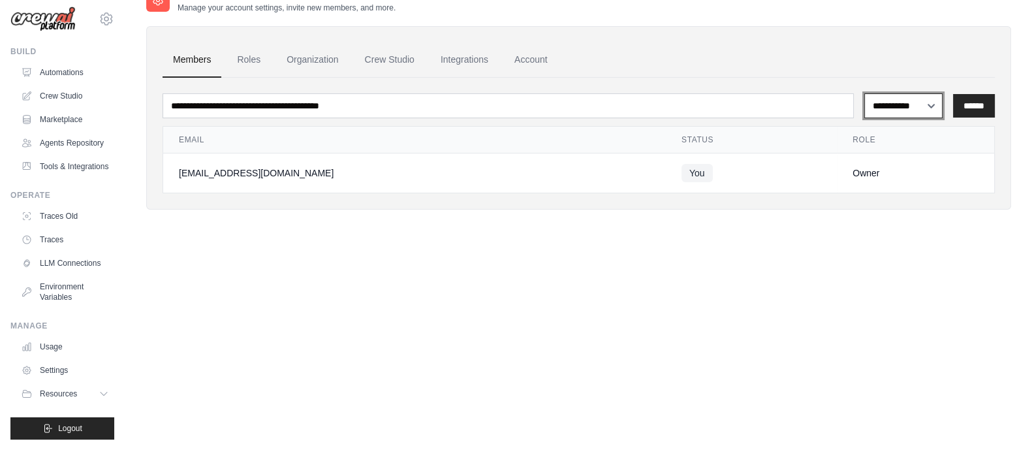
click at [911, 101] on select "**********" at bounding box center [903, 105] width 78 height 25
click at [663, 257] on div "**********" at bounding box center [578, 212] width 865 height 450
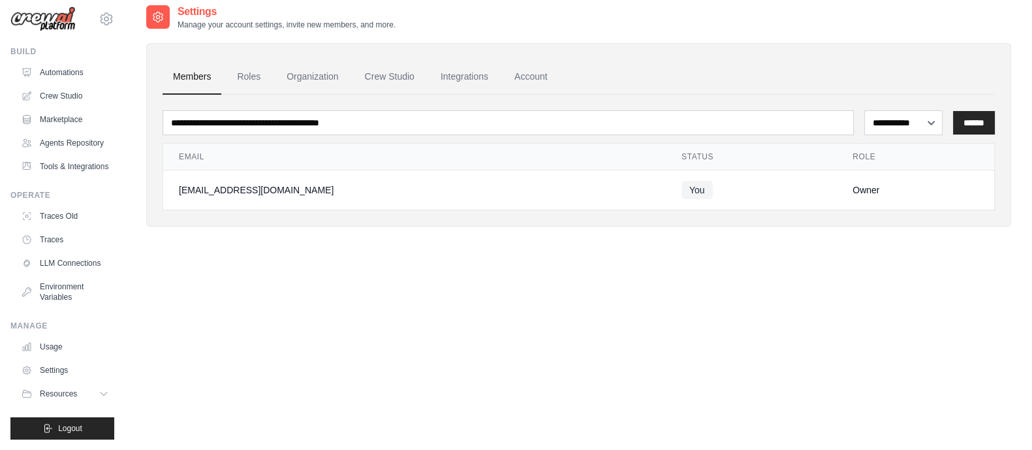
scroll to position [0, 0]
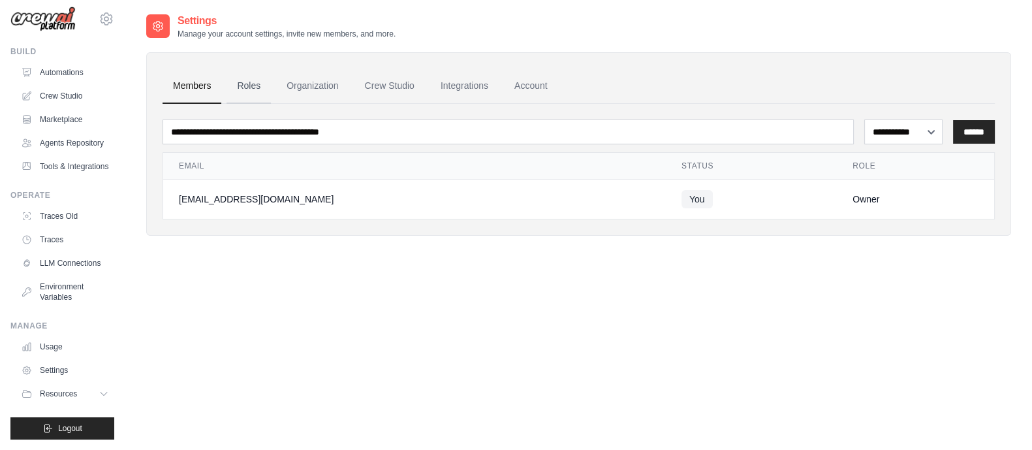
click at [251, 90] on link "Roles" at bounding box center [249, 86] width 44 height 35
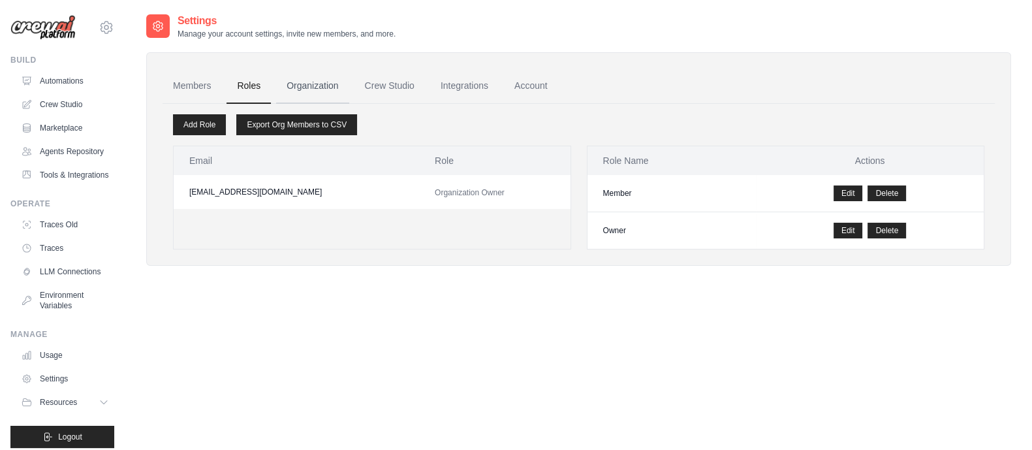
click at [310, 88] on link "Organization" at bounding box center [312, 86] width 72 height 35
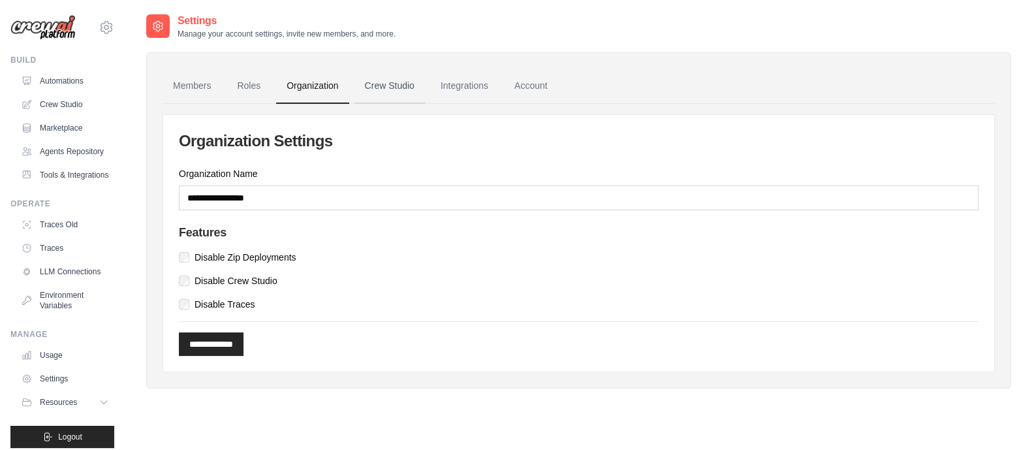
click at [367, 69] on link "Crew Studio" at bounding box center [390, 86] width 71 height 35
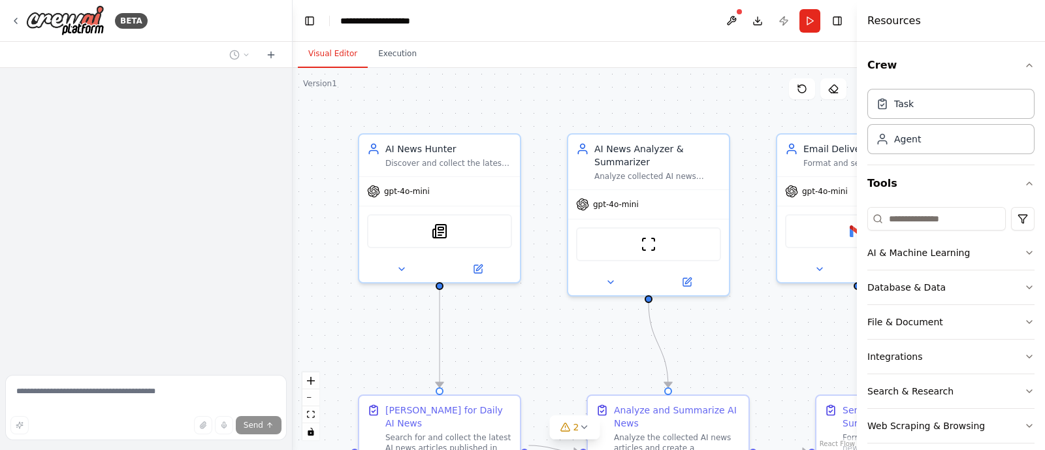
click at [592, 97] on div ".deletable-edge-delete-btn { width: 20px; height: 20px; border: 0px solid #ffff…" at bounding box center [575, 259] width 564 height 382
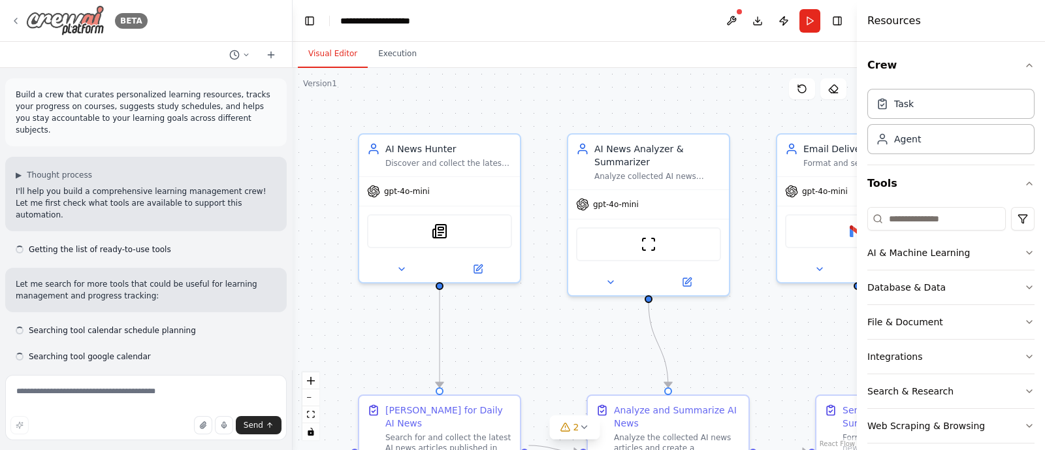
scroll to position [3298, 0]
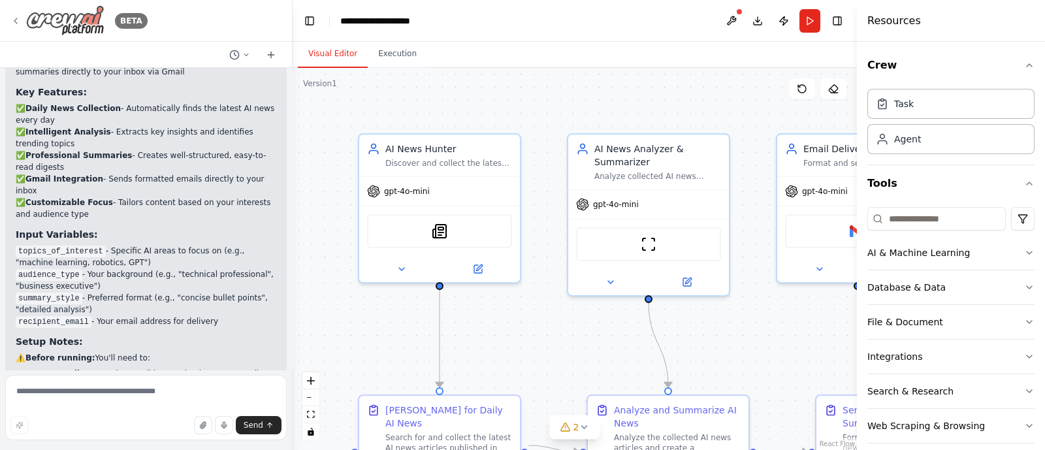
click at [12, 22] on icon at bounding box center [15, 21] width 10 height 10
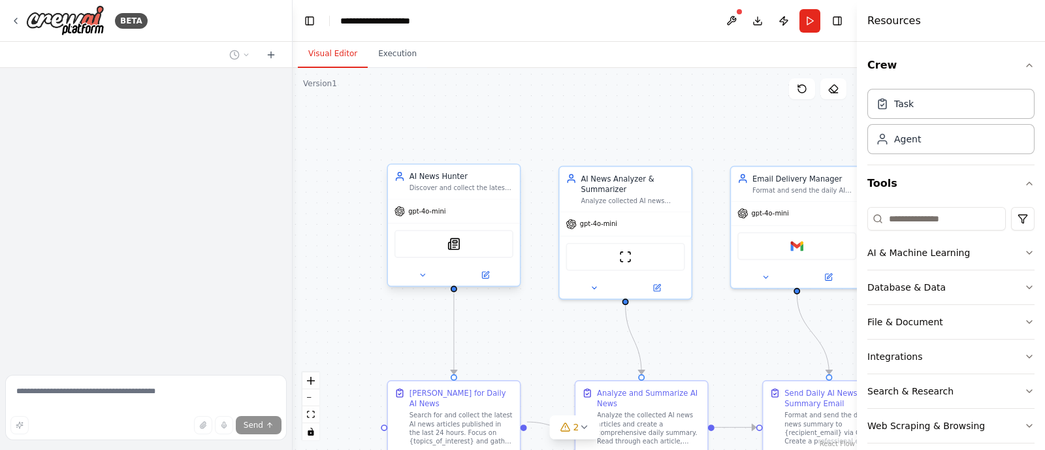
click at [463, 220] on div "gpt-4o-mini" at bounding box center [454, 211] width 132 height 24
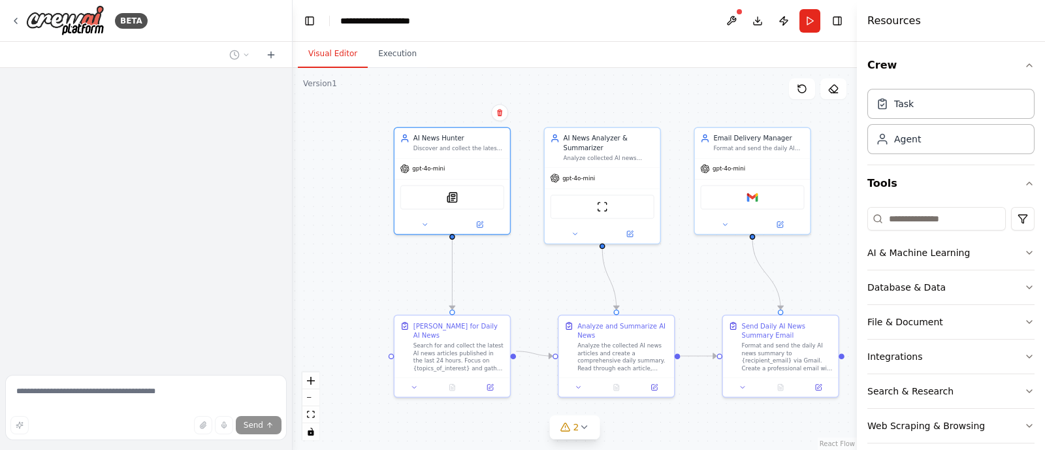
drag, startPoint x: 509, startPoint y: 322, endPoint x: 502, endPoint y: 269, distance: 53.4
click at [502, 269] on div ".deletable-edge-delete-btn { width: 20px; height: 20px; border: 0px solid #ffff…" at bounding box center [575, 259] width 564 height 382
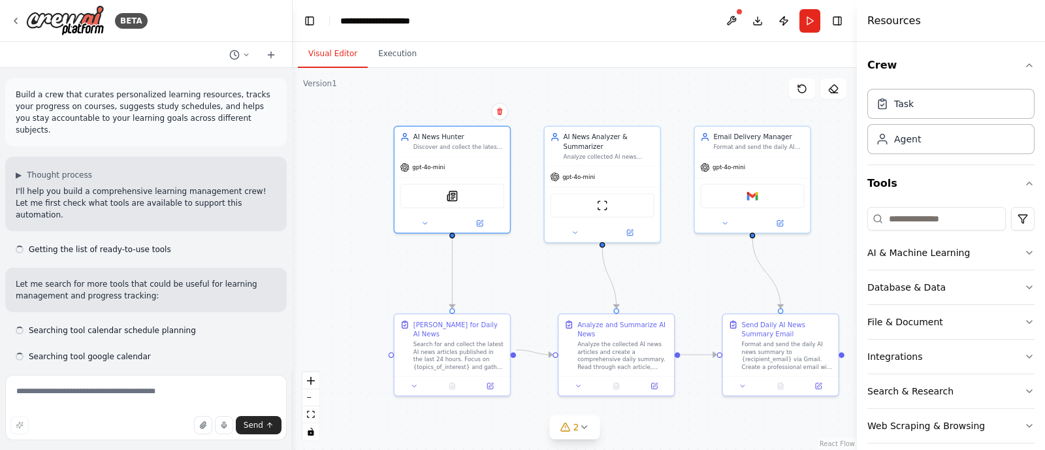
scroll to position [3298, 0]
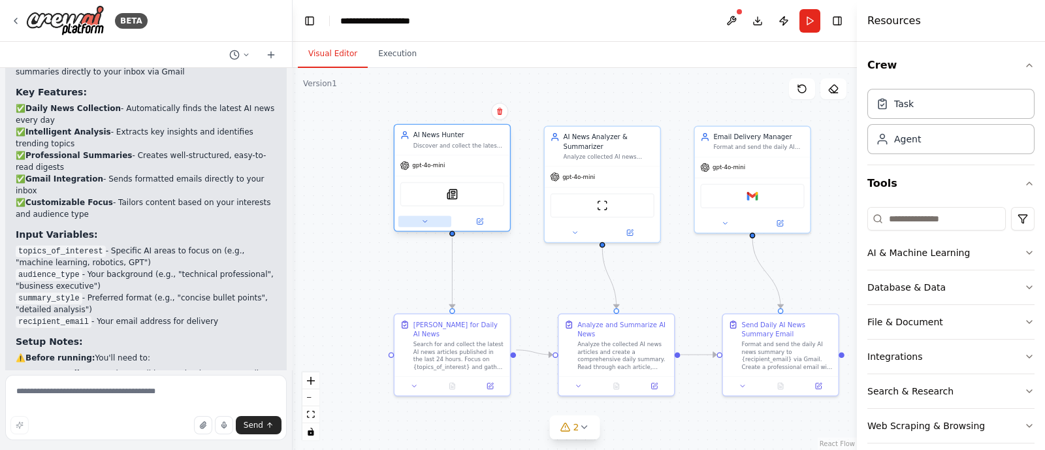
click at [424, 224] on icon at bounding box center [424, 220] width 7 height 7
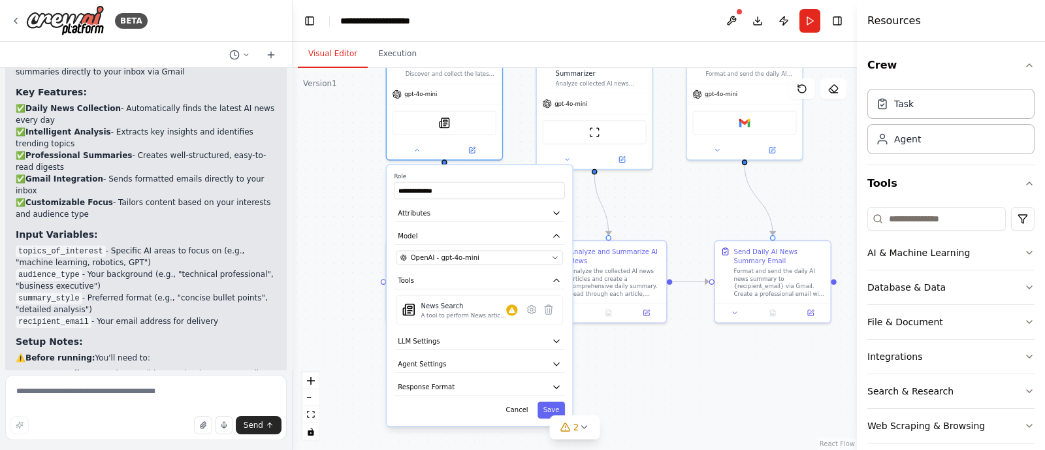
drag, startPoint x: 360, startPoint y: 295, endPoint x: 353, endPoint y: 194, distance: 101.5
click at [353, 194] on div "**********" at bounding box center [575, 259] width 564 height 382
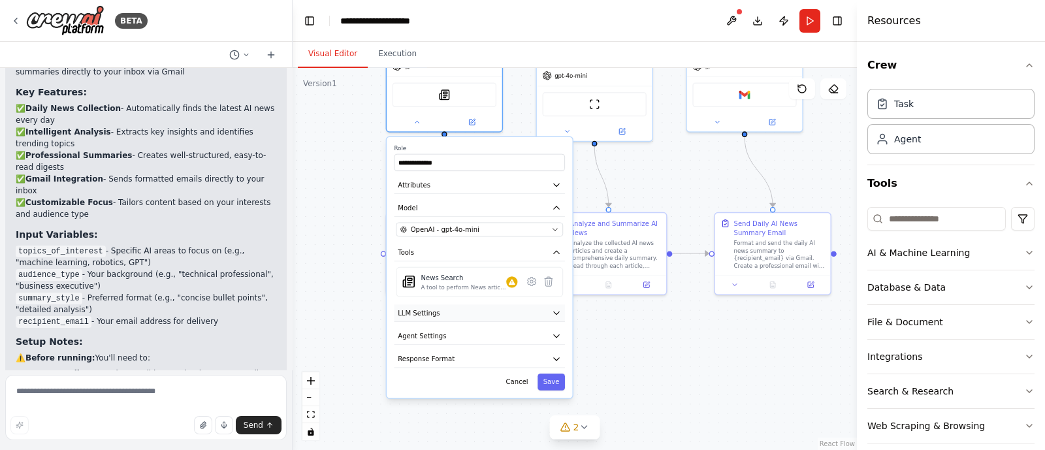
click at [554, 312] on icon "button" at bounding box center [556, 312] width 9 height 9
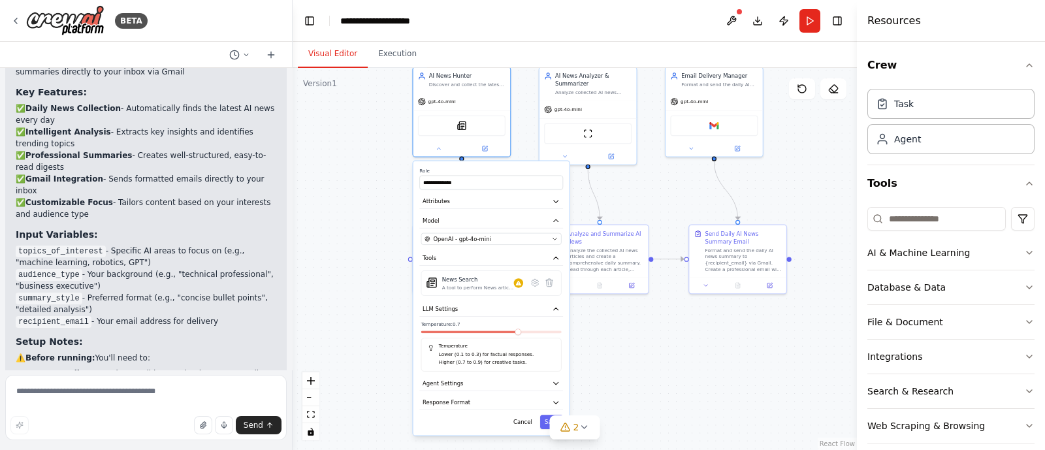
click at [610, 351] on div "**********" at bounding box center [575, 259] width 564 height 382
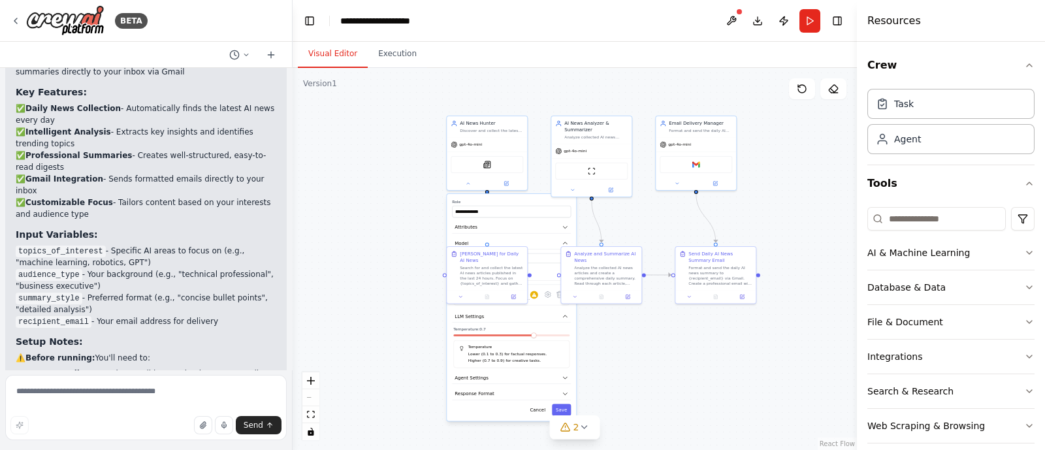
click at [604, 344] on div "**********" at bounding box center [575, 259] width 564 height 382
click at [584, 429] on icon at bounding box center [583, 427] width 10 height 10
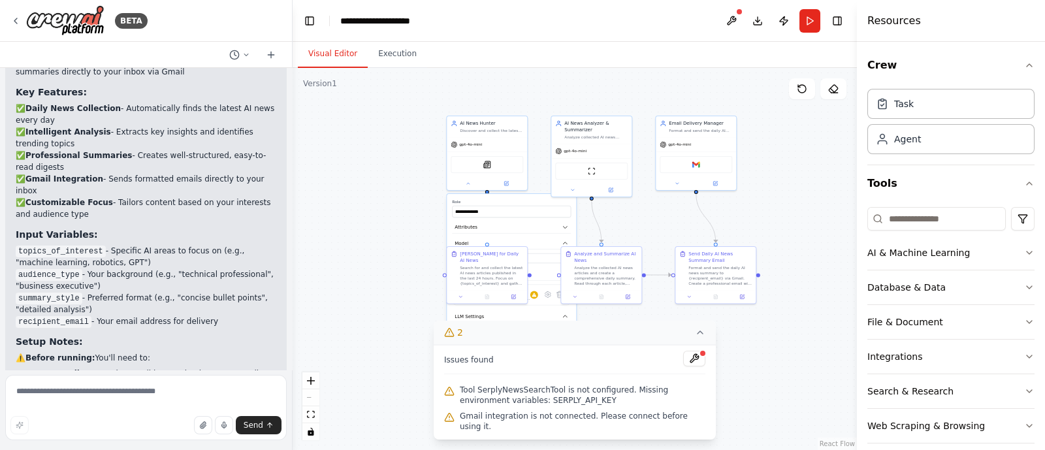
click at [547, 405] on span "Tool SerplyNewsSearchTool is not configured. Missing environment variables: SER…" at bounding box center [582, 395] width 245 height 21
drag, startPoint x: 460, startPoint y: 401, endPoint x: 546, endPoint y: 413, distance: 86.3
click at [551, 405] on span "Tool SerplyNewsSearchTool is not configured. Missing environment variables: SER…" at bounding box center [582, 395] width 245 height 21
drag, startPoint x: 507, startPoint y: 408, endPoint x: 524, endPoint y: 426, distance: 24.0
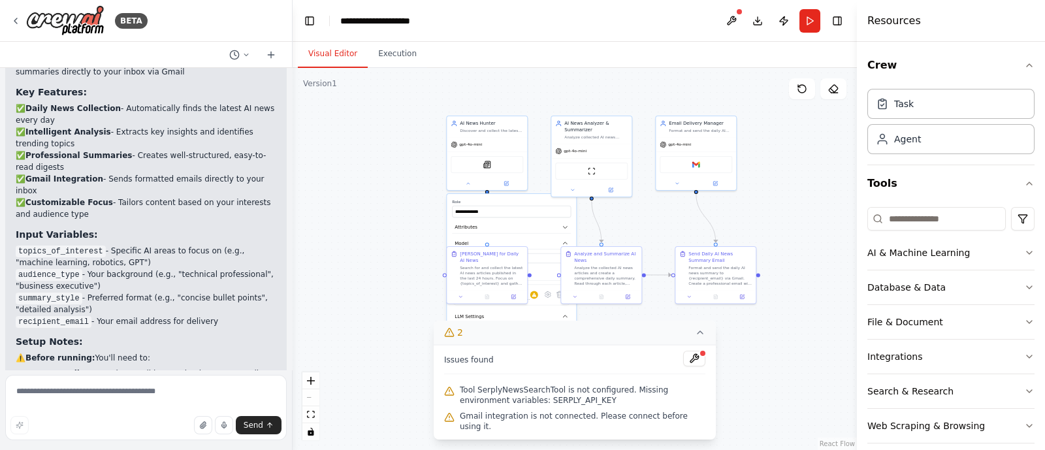
click at [524, 426] on span "Gmail integration is not connected. Please connect before using it." at bounding box center [582, 421] width 245 height 21
click at [20, 14] on div "BETA" at bounding box center [78, 20] width 137 height 31
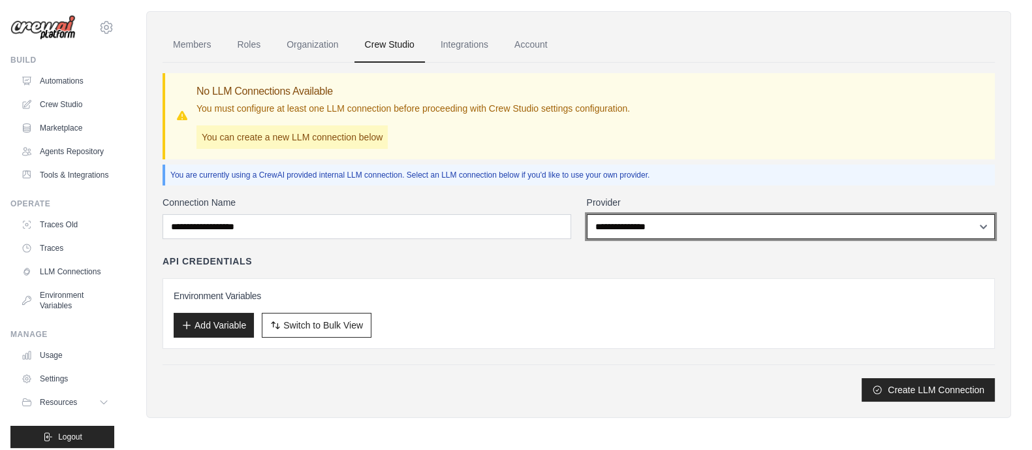
click at [629, 229] on select "**********" at bounding box center [791, 226] width 409 height 25
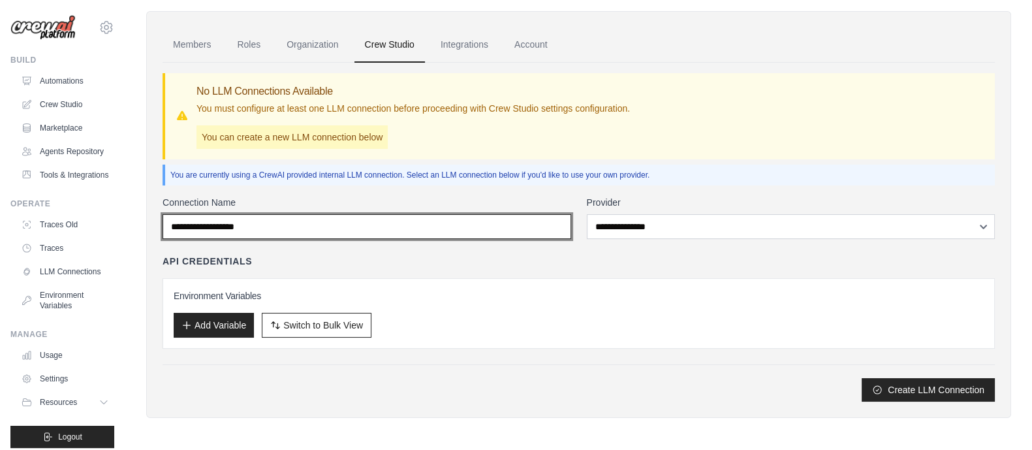
click at [514, 227] on input "Connection Name" at bounding box center [367, 226] width 409 height 25
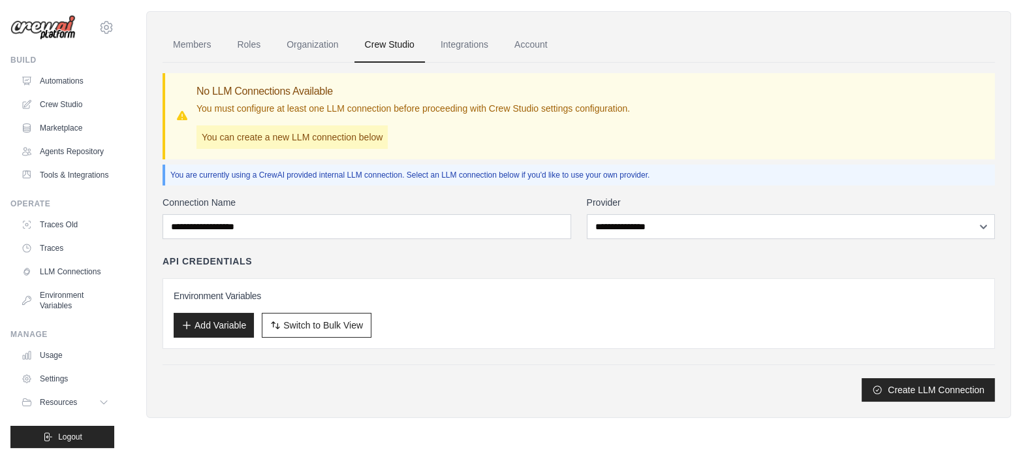
click at [621, 263] on div "API Credentials" at bounding box center [579, 261] width 832 height 13
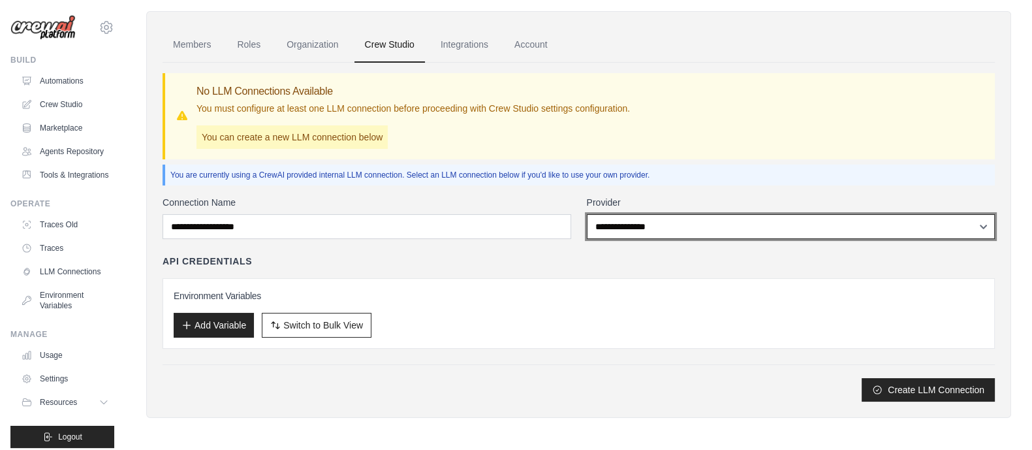
click at [635, 230] on select "**********" at bounding box center [791, 226] width 409 height 25
select select "******"
click at [587, 214] on select "**********" at bounding box center [791, 226] width 409 height 25
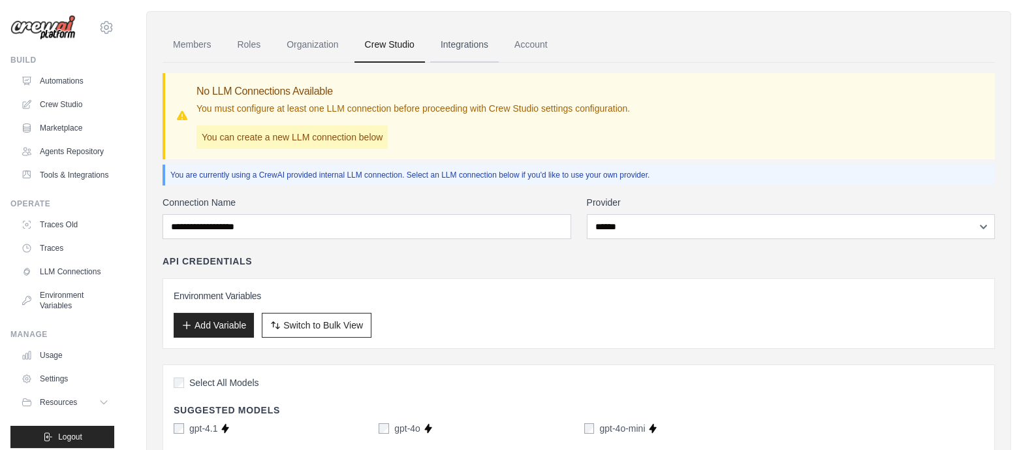
click at [439, 47] on link "Integrations" at bounding box center [464, 44] width 69 height 35
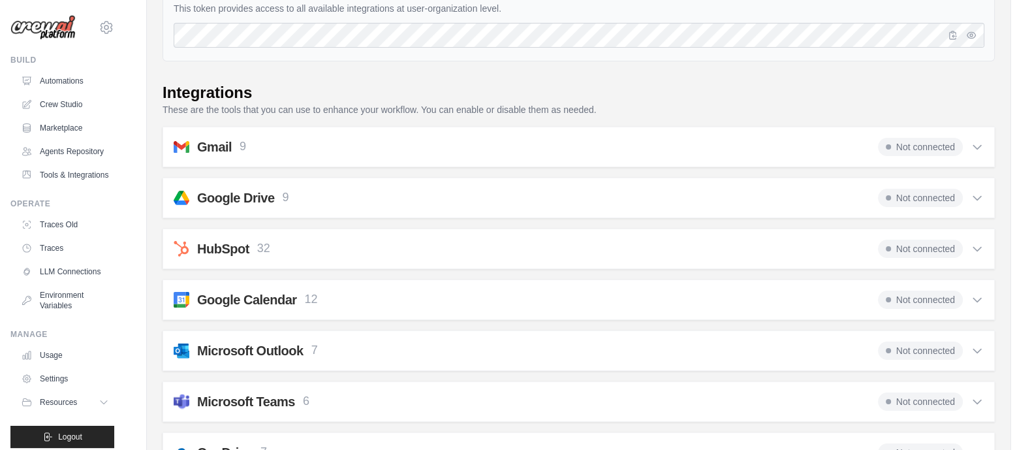
scroll to position [163, 0]
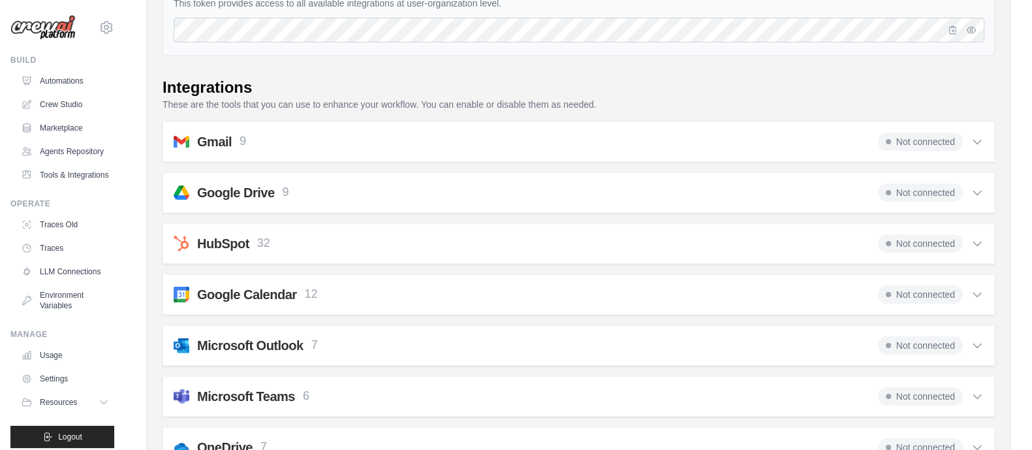
click at [972, 142] on icon at bounding box center [977, 141] width 13 height 13
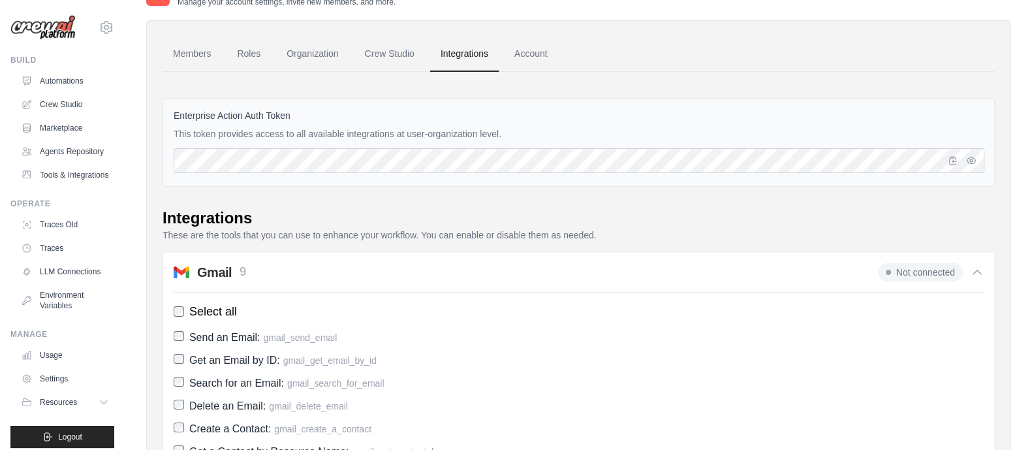
scroll to position [0, 0]
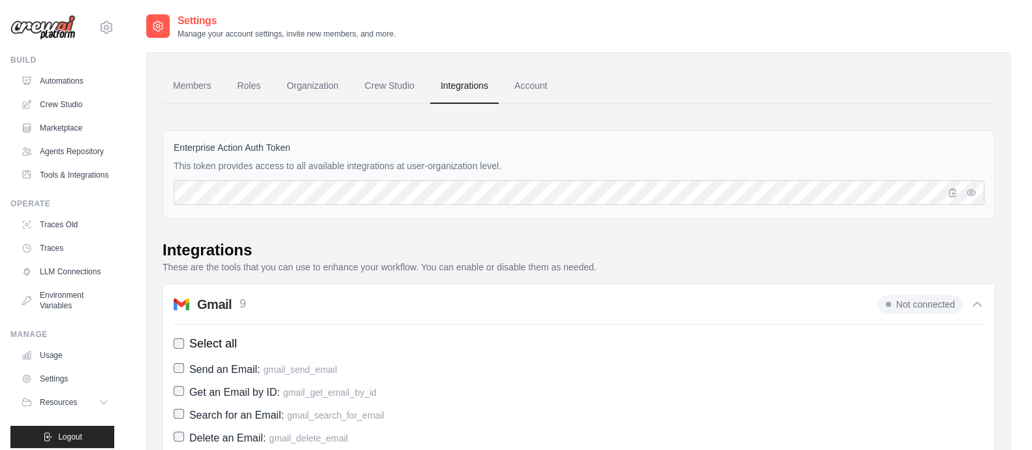
click at [226, 308] on h2 "Gmail" at bounding box center [214, 304] width 35 height 18
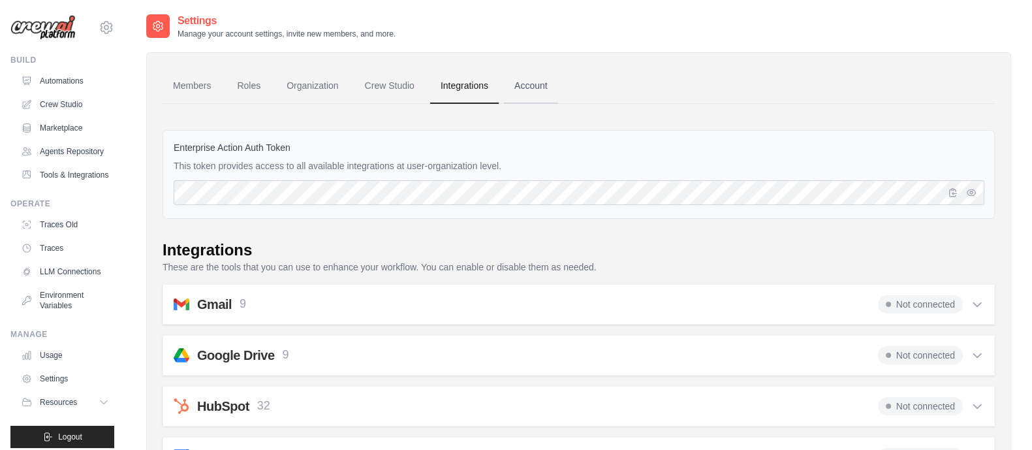
click at [545, 82] on link "Account" at bounding box center [531, 86] width 54 height 35
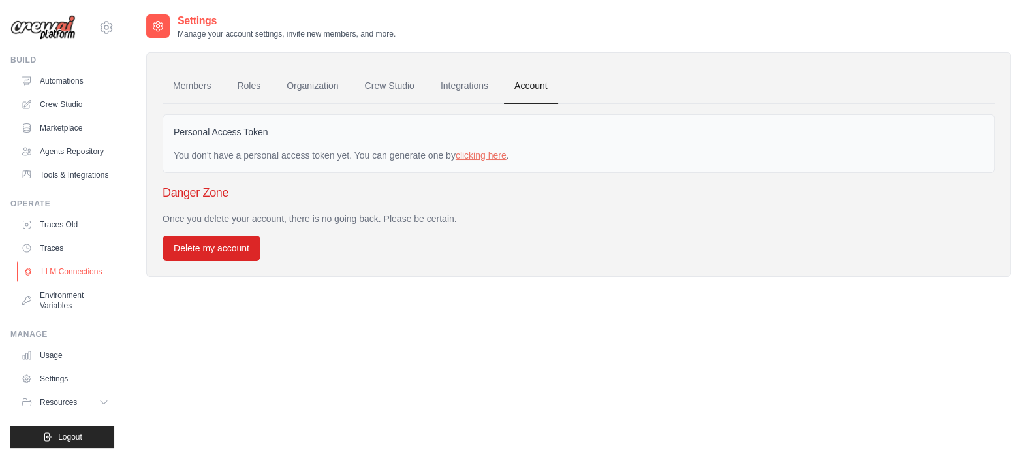
scroll to position [39, 0]
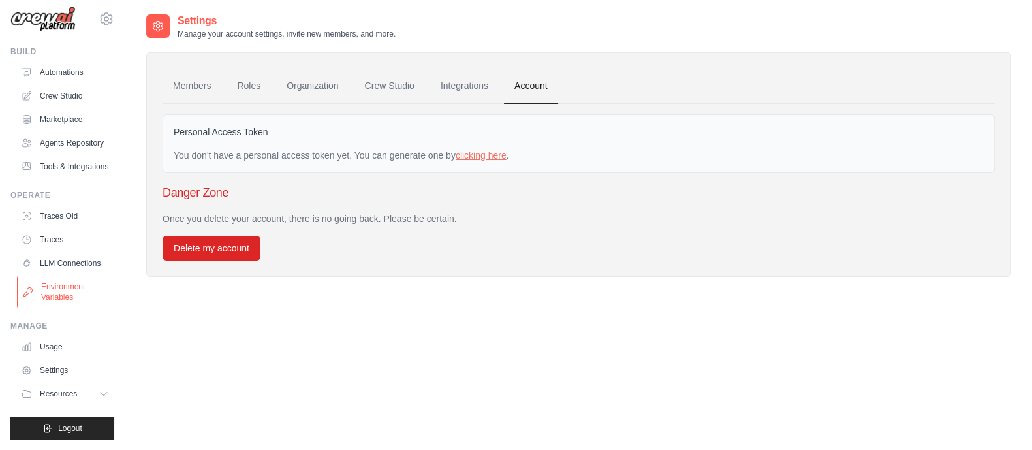
click at [59, 292] on link "Environment Variables" at bounding box center [66, 291] width 99 height 31
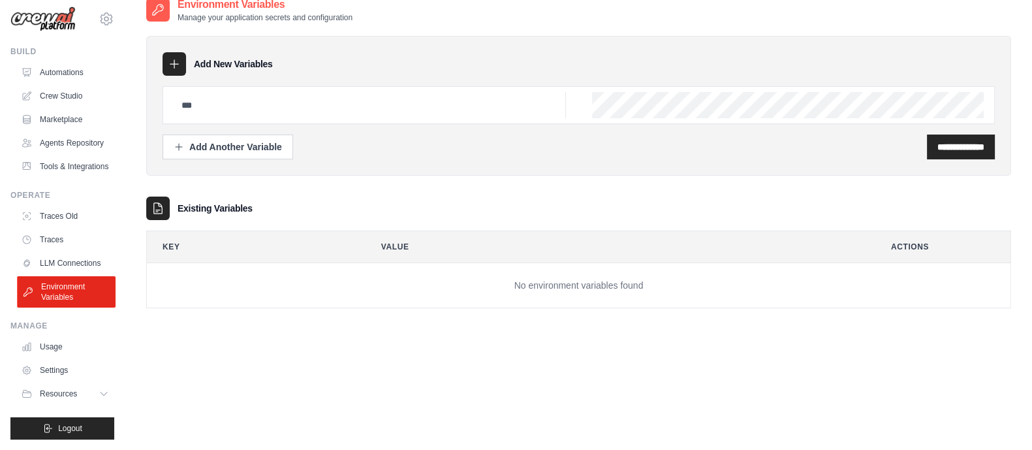
scroll to position [26, 0]
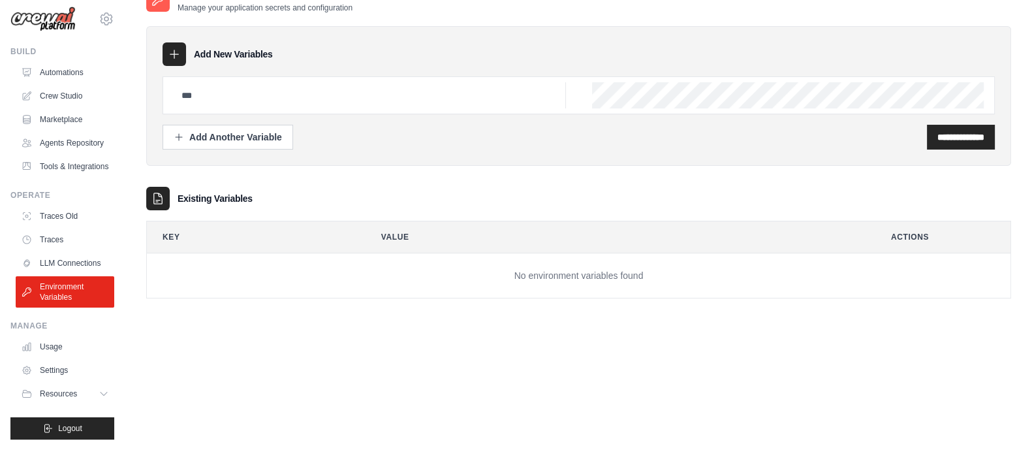
click at [356, 350] on div "**********" at bounding box center [578, 212] width 865 height 450
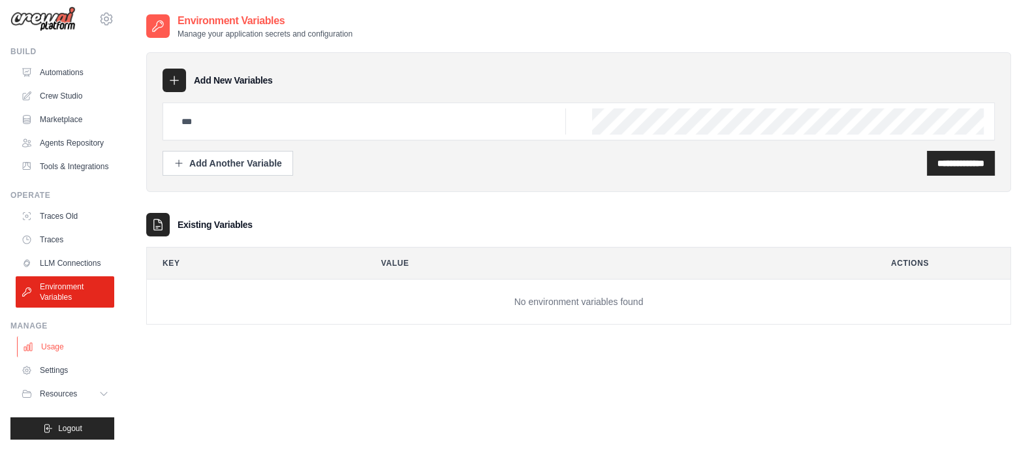
click at [50, 353] on link "Usage" at bounding box center [66, 346] width 99 height 21
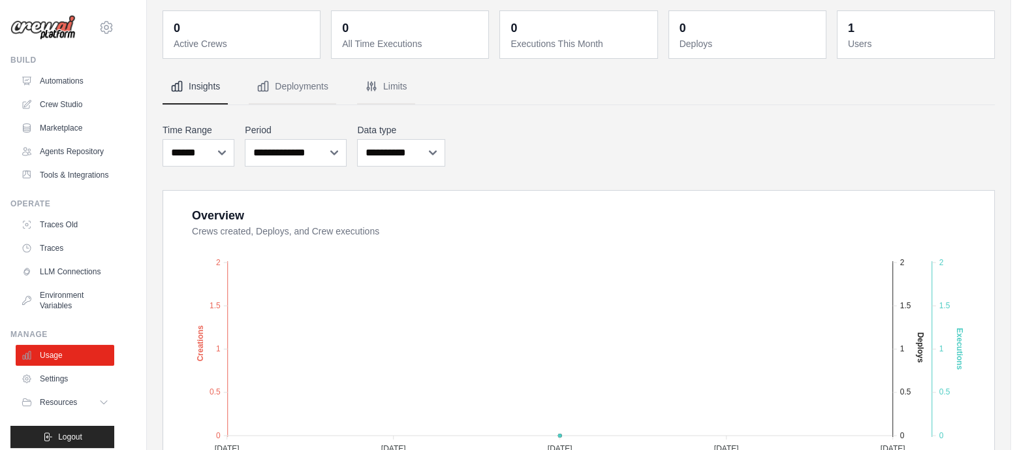
scroll to position [81, 0]
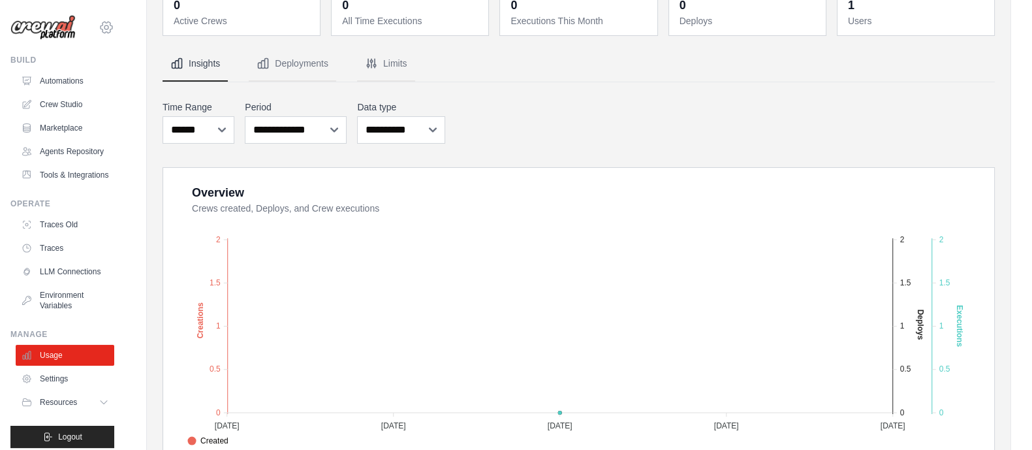
click at [99, 31] on icon at bounding box center [107, 28] width 16 height 16
click at [135, 76] on span "Settings" at bounding box center [161, 80] width 103 height 13
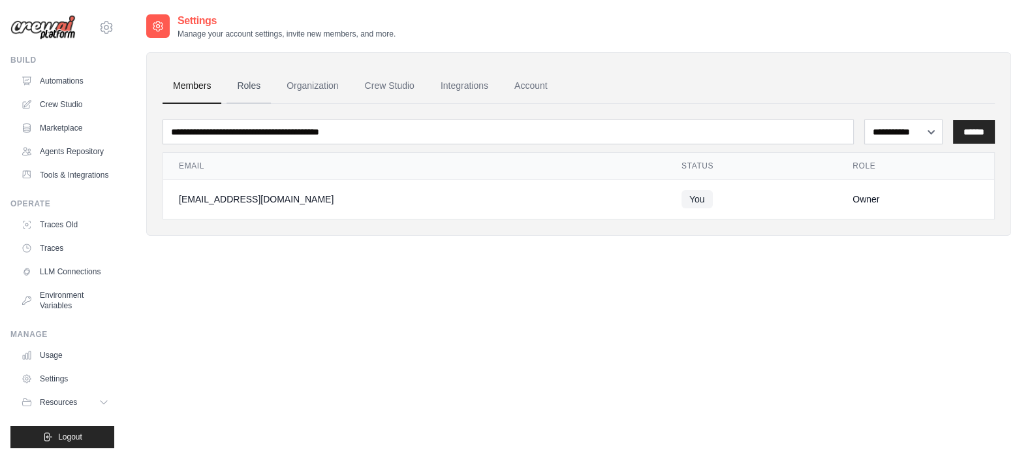
click at [244, 87] on link "Roles" at bounding box center [249, 86] width 44 height 35
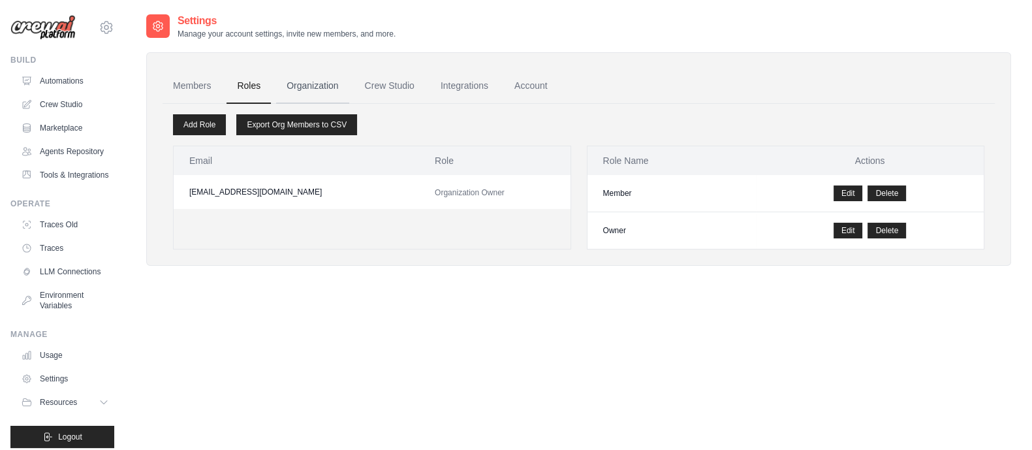
click at [311, 88] on link "Organization" at bounding box center [312, 86] width 72 height 35
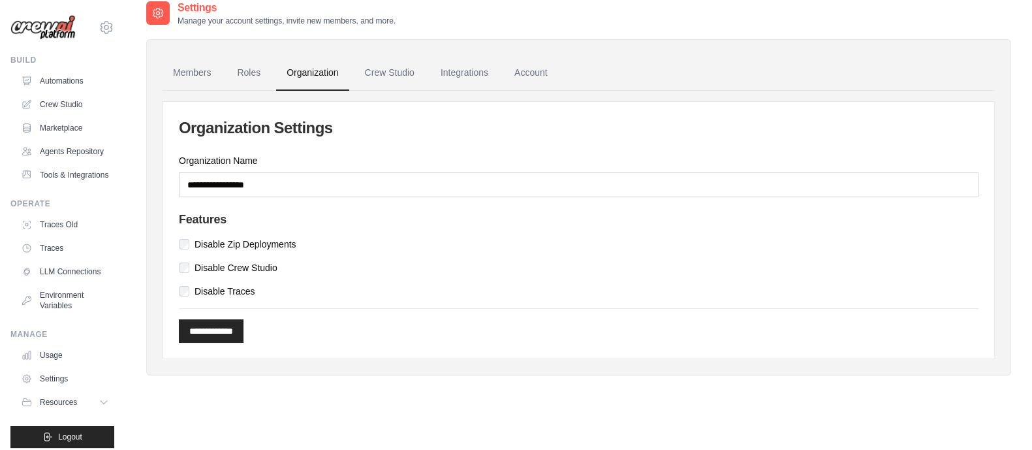
scroll to position [26, 0]
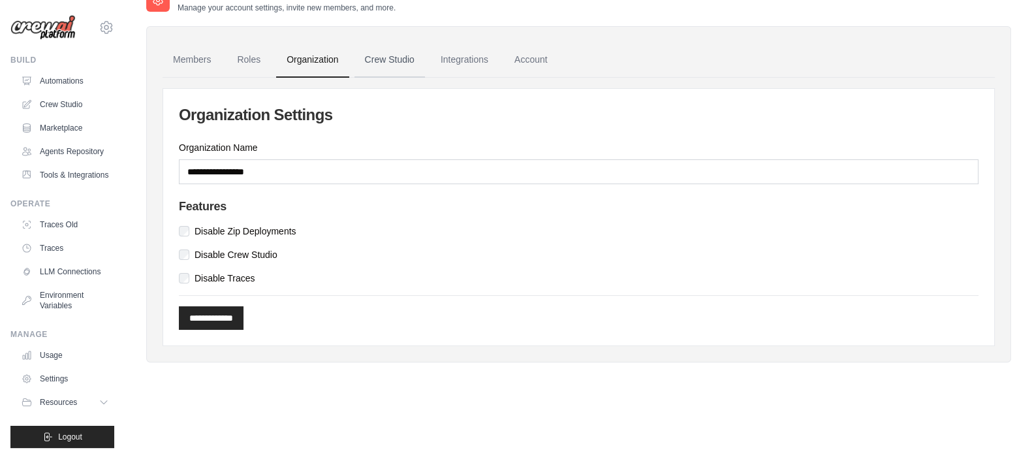
click at [388, 59] on link "Crew Studio" at bounding box center [390, 59] width 71 height 35
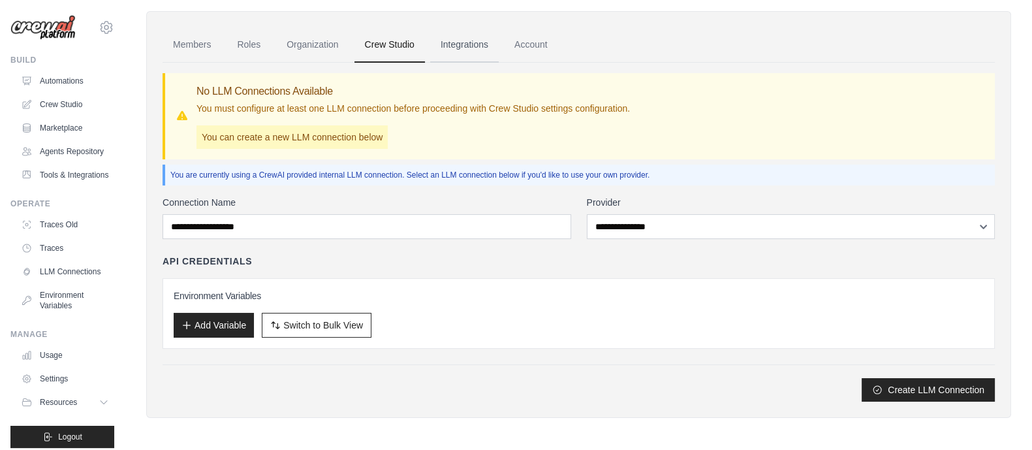
click at [460, 48] on link "Integrations" at bounding box center [464, 44] width 69 height 35
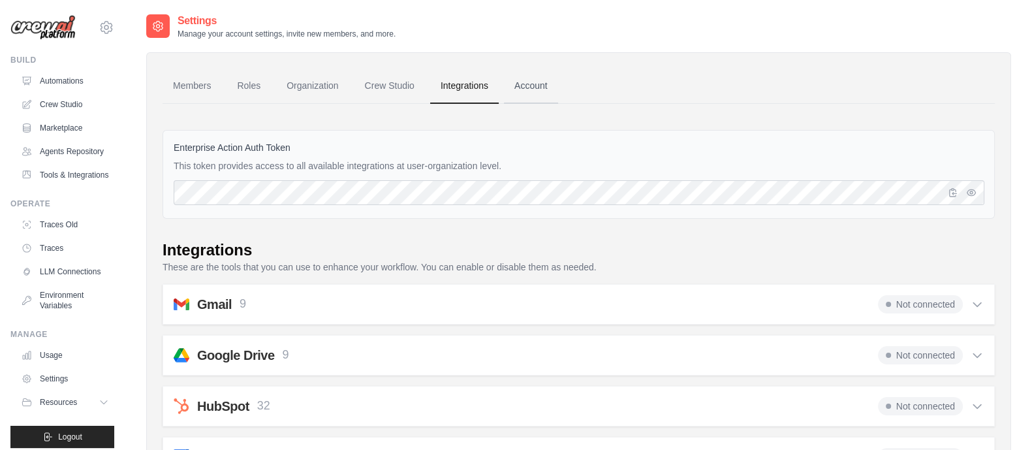
click at [533, 93] on link "Account" at bounding box center [531, 86] width 54 height 35
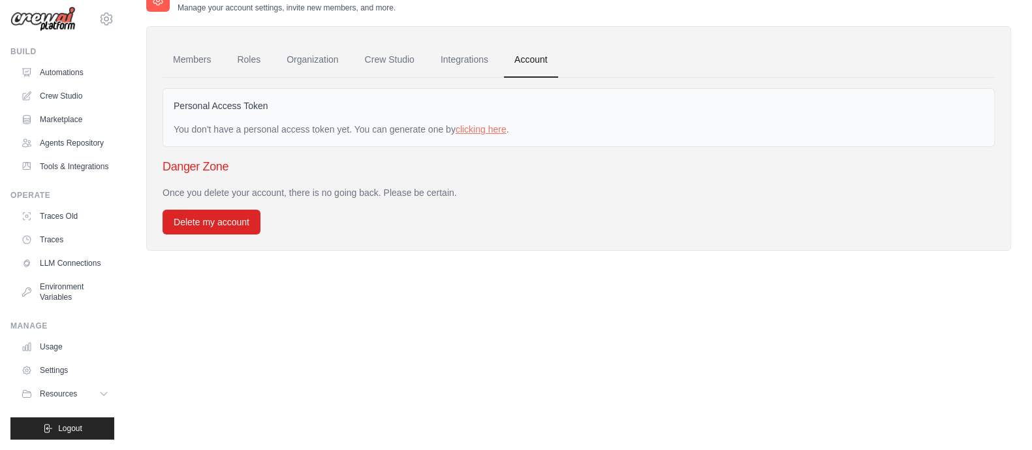
scroll to position [39, 0]
click at [102, 393] on icon at bounding box center [105, 393] width 7 height 3
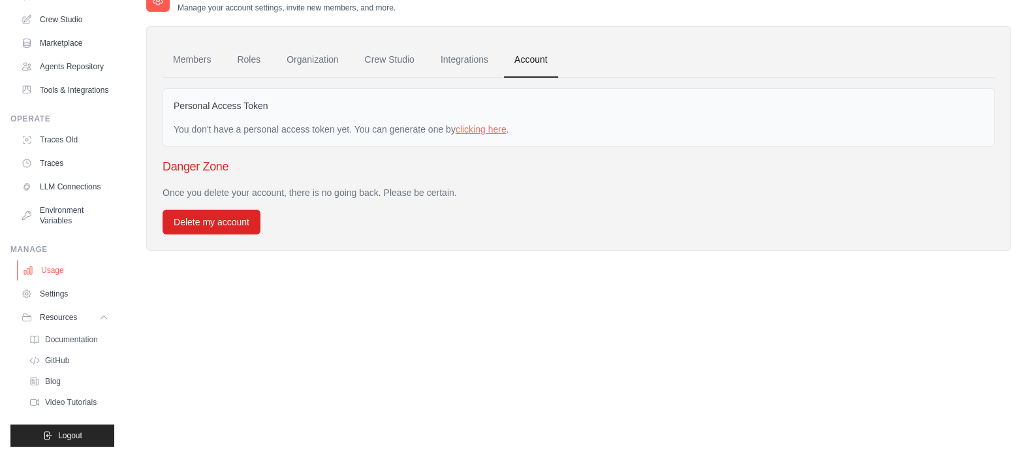
scroll to position [123, 0]
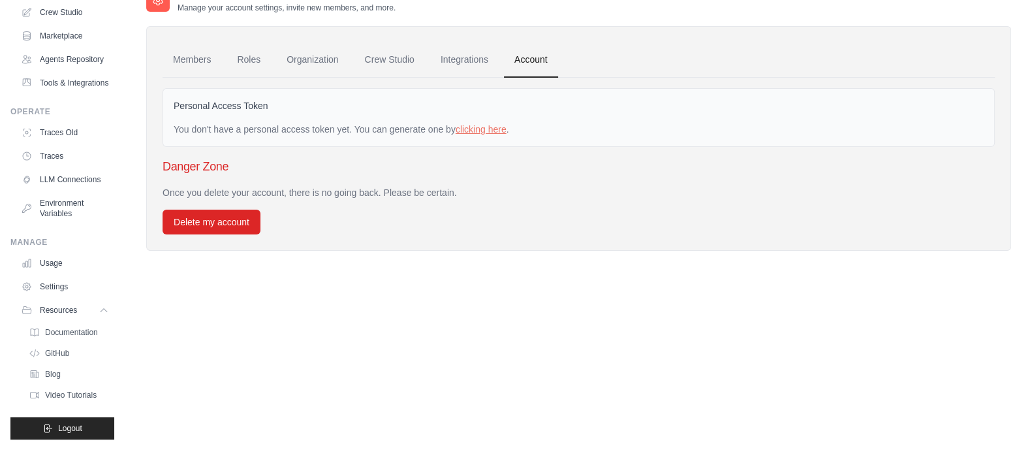
click at [54, 247] on div "Manage Usage Settings Resources Documentation GitHub Blog" at bounding box center [62, 320] width 104 height 167
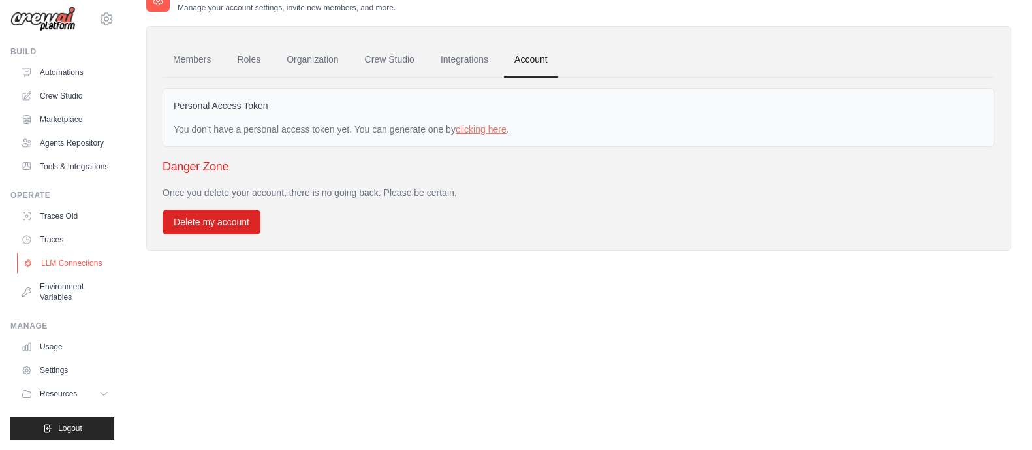
click at [60, 259] on link "LLM Connections" at bounding box center [66, 263] width 99 height 21
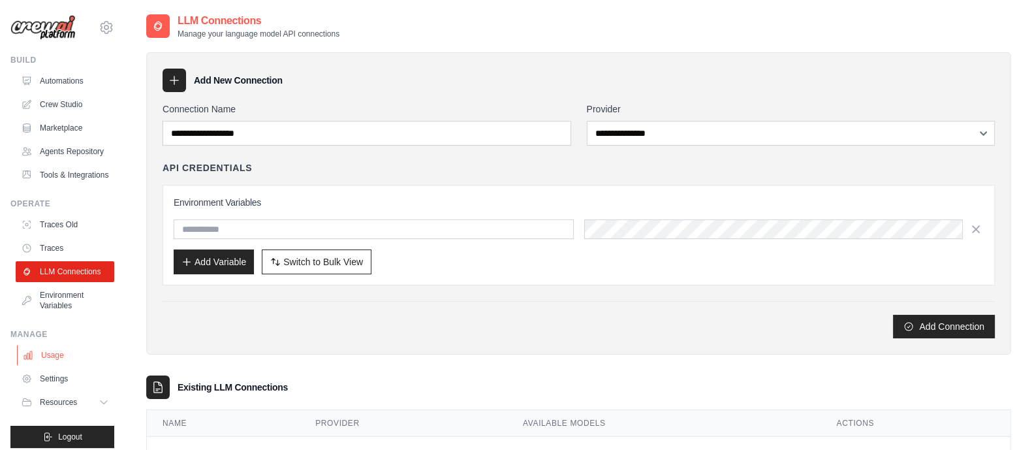
click at [59, 366] on link "Usage" at bounding box center [66, 355] width 99 height 21
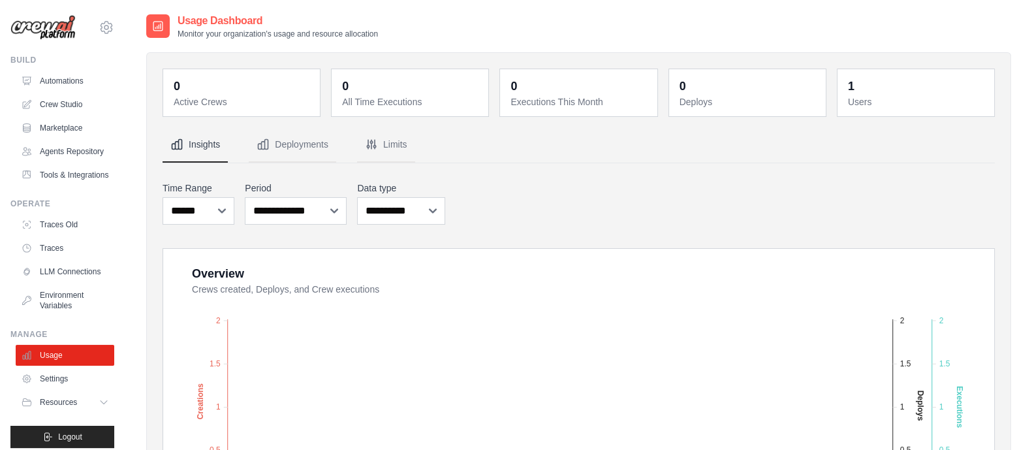
scroll to position [245, 0]
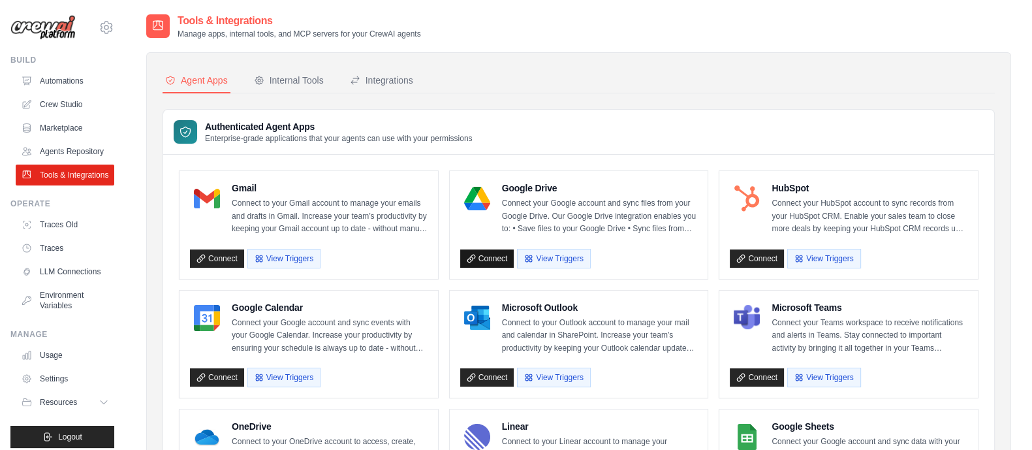
click at [489, 261] on link "Connect" at bounding box center [487, 258] width 54 height 18
click at [488, 257] on link "Connect" at bounding box center [487, 258] width 54 height 18
click at [575, 132] on div "Authenticated Agent Apps Enterprise-grade applications that your agents can use…" at bounding box center [578, 132] width 831 height 45
click at [279, 84] on div "Internal Tools" at bounding box center [289, 80] width 70 height 13
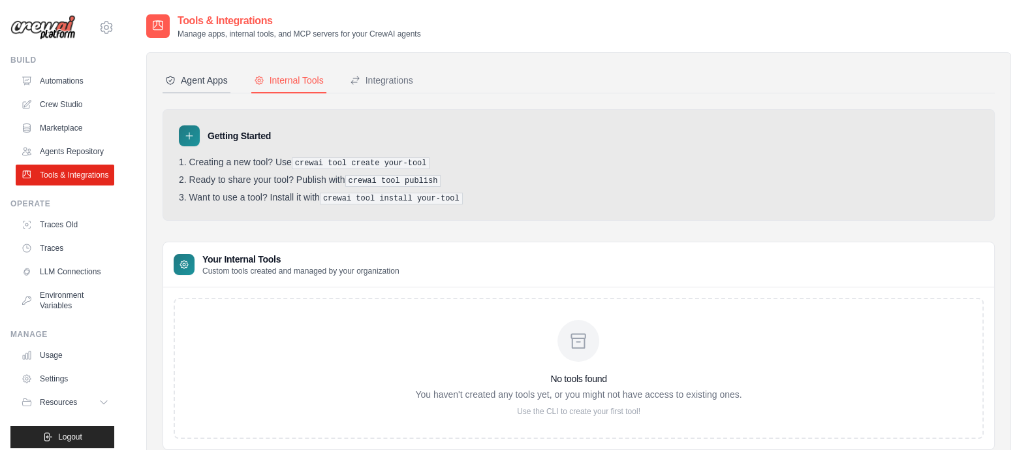
click at [200, 79] on div "Agent Apps" at bounding box center [196, 80] width 63 height 13
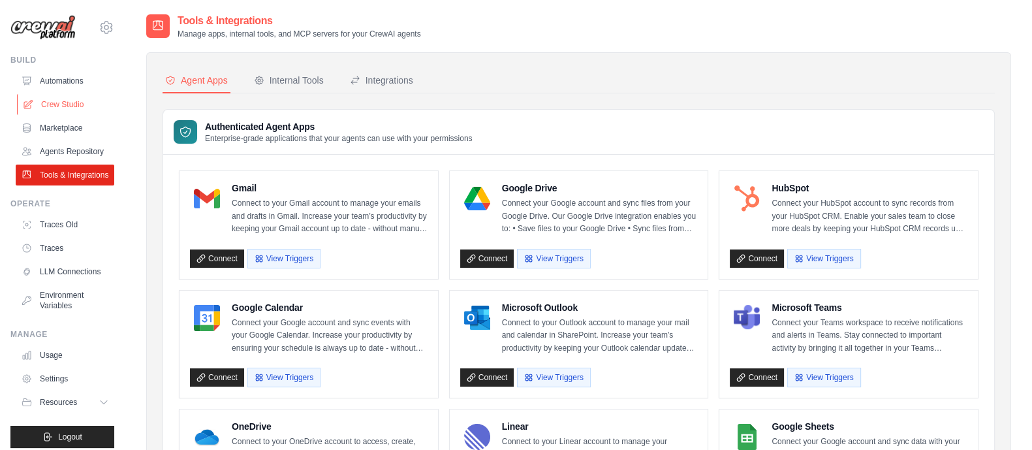
click at [36, 97] on link "Crew Studio" at bounding box center [66, 104] width 99 height 21
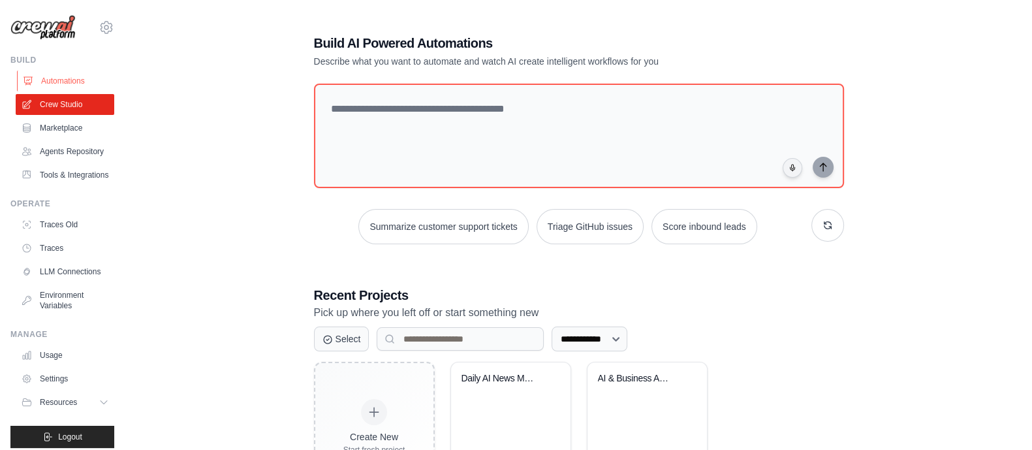
click at [38, 82] on link "Automations" at bounding box center [66, 81] width 99 height 21
